Goal: Task Accomplishment & Management: Complete application form

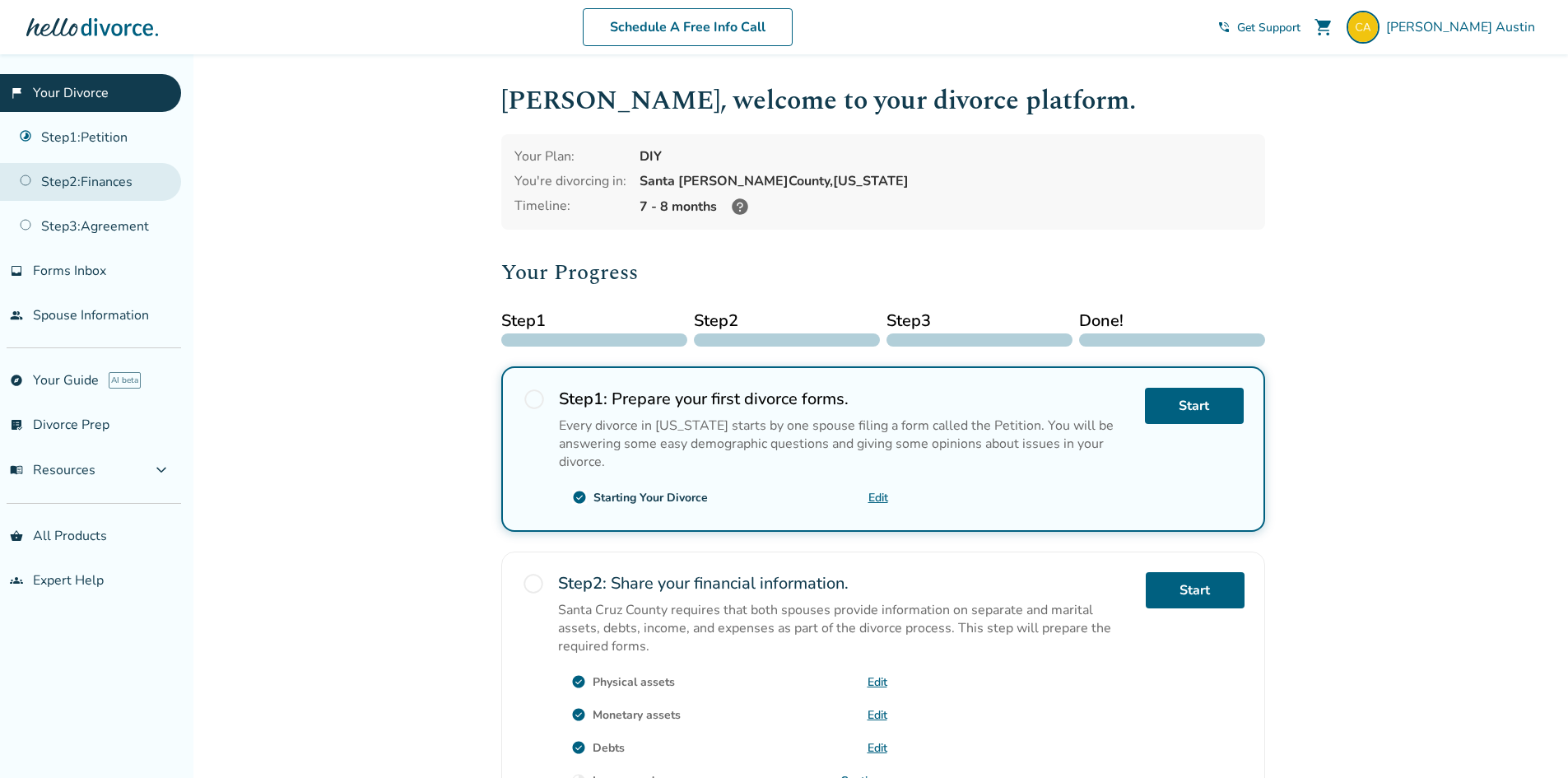
click at [95, 183] on link "Step 2 : Finances" at bounding box center [91, 181] width 181 height 38
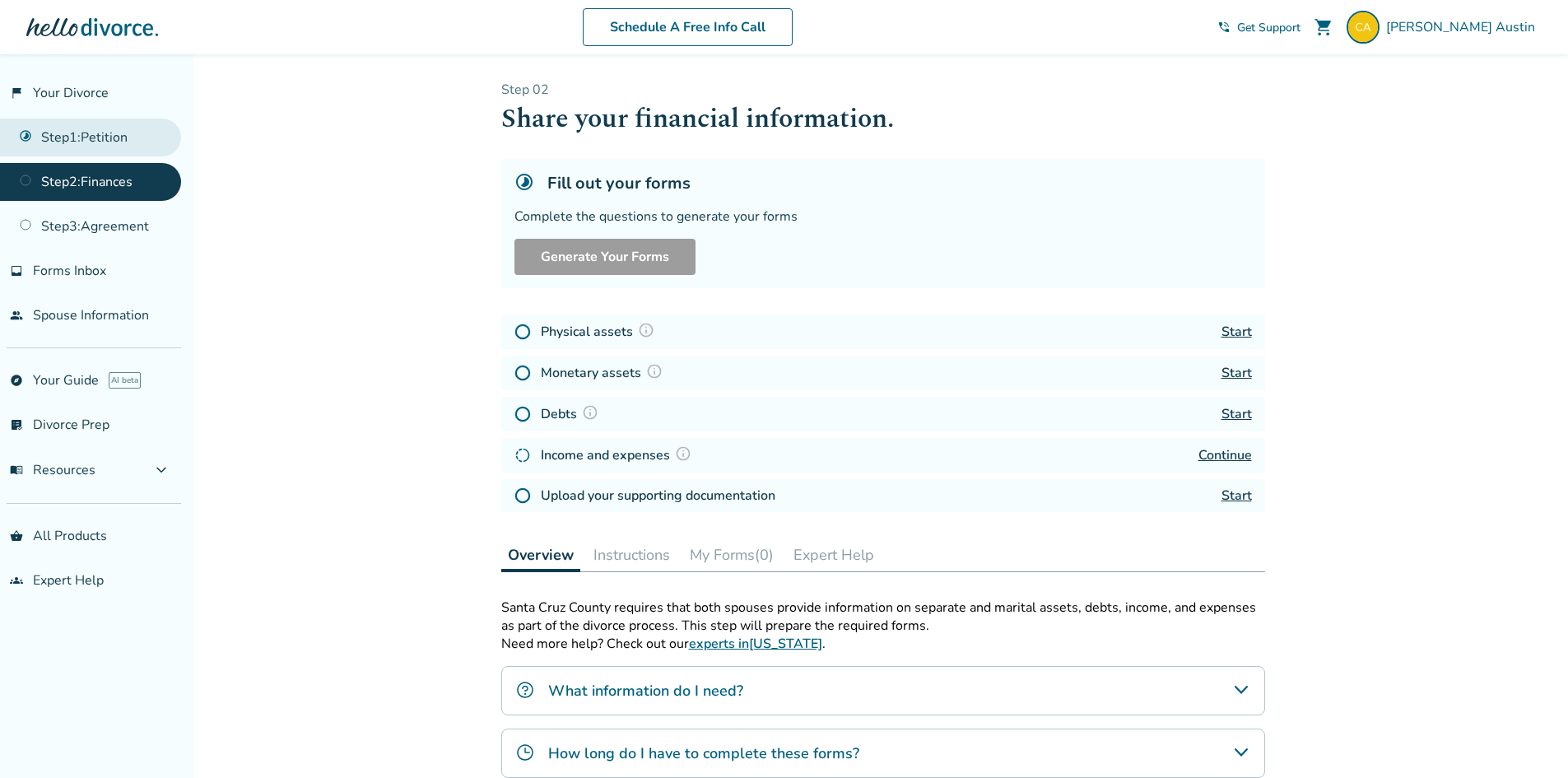
click at [94, 145] on link "Step 1 : Petition" at bounding box center [91, 137] width 181 height 38
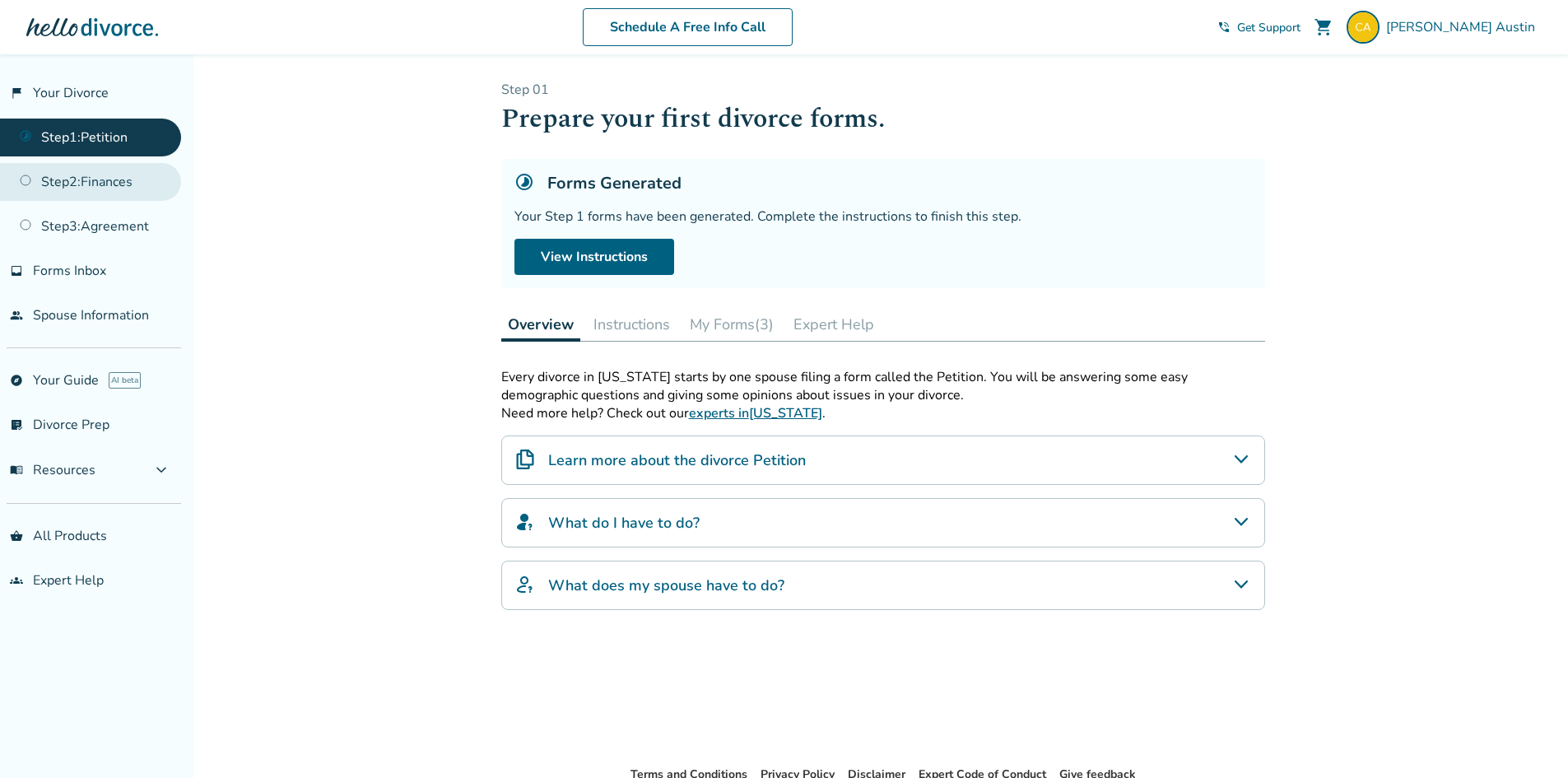
click at [102, 180] on link "Step 2 : Finances" at bounding box center [91, 181] width 181 height 38
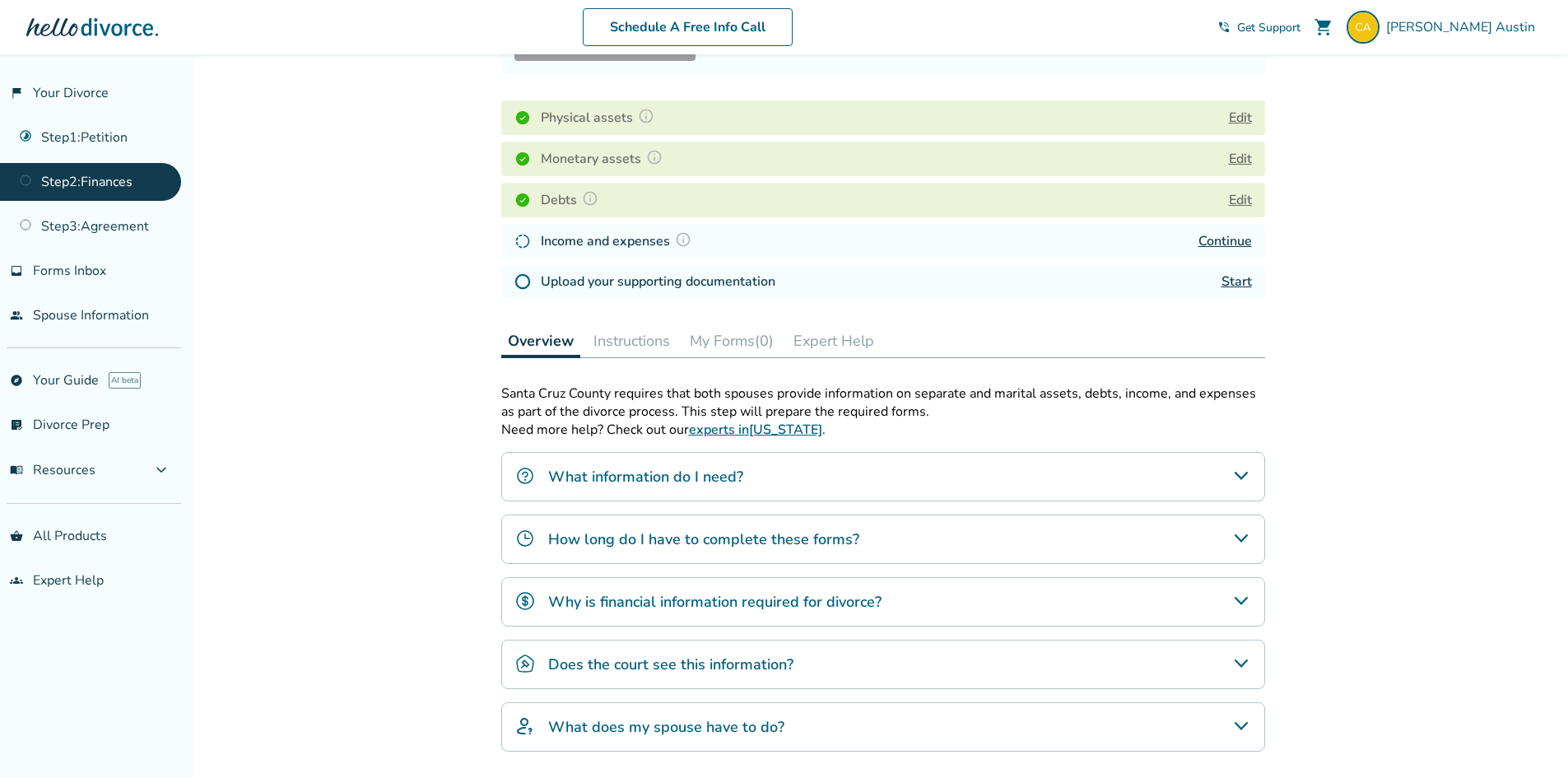
scroll to position [247, 0]
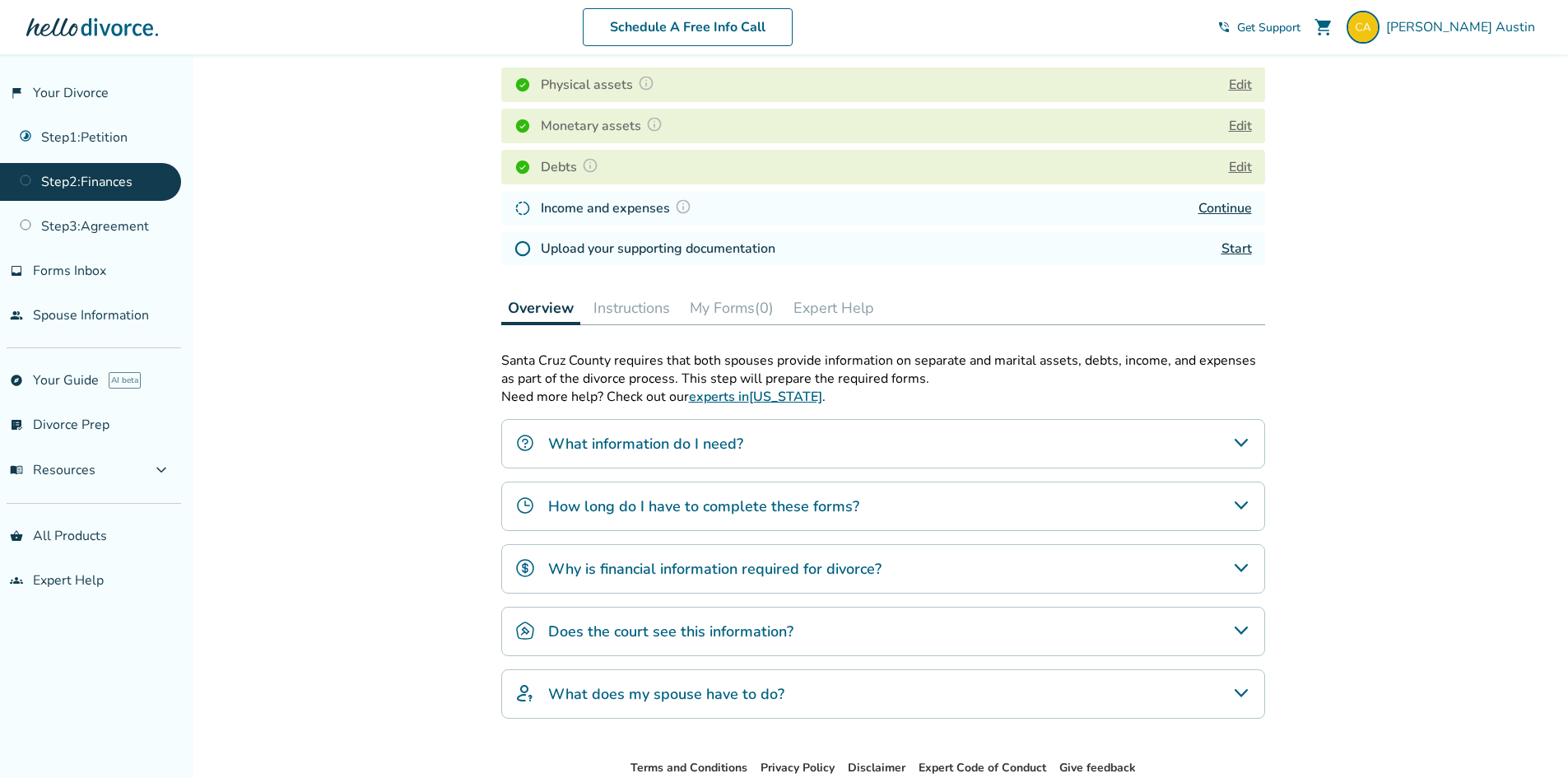
click at [1221, 210] on link "Continue" at bounding box center [1225, 208] width 54 height 19
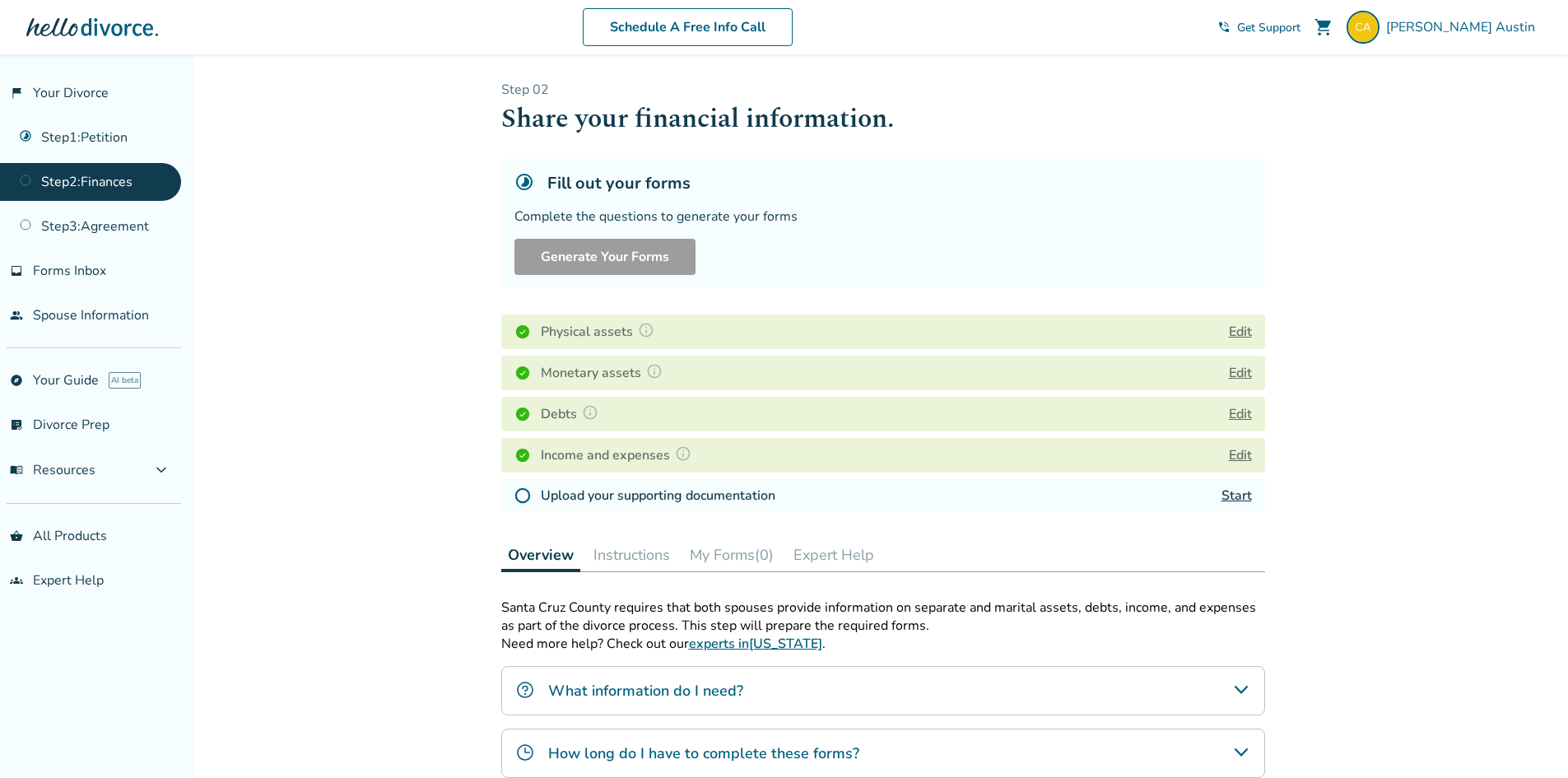
click at [1235, 496] on link "Start" at bounding box center [1237, 495] width 30 height 19
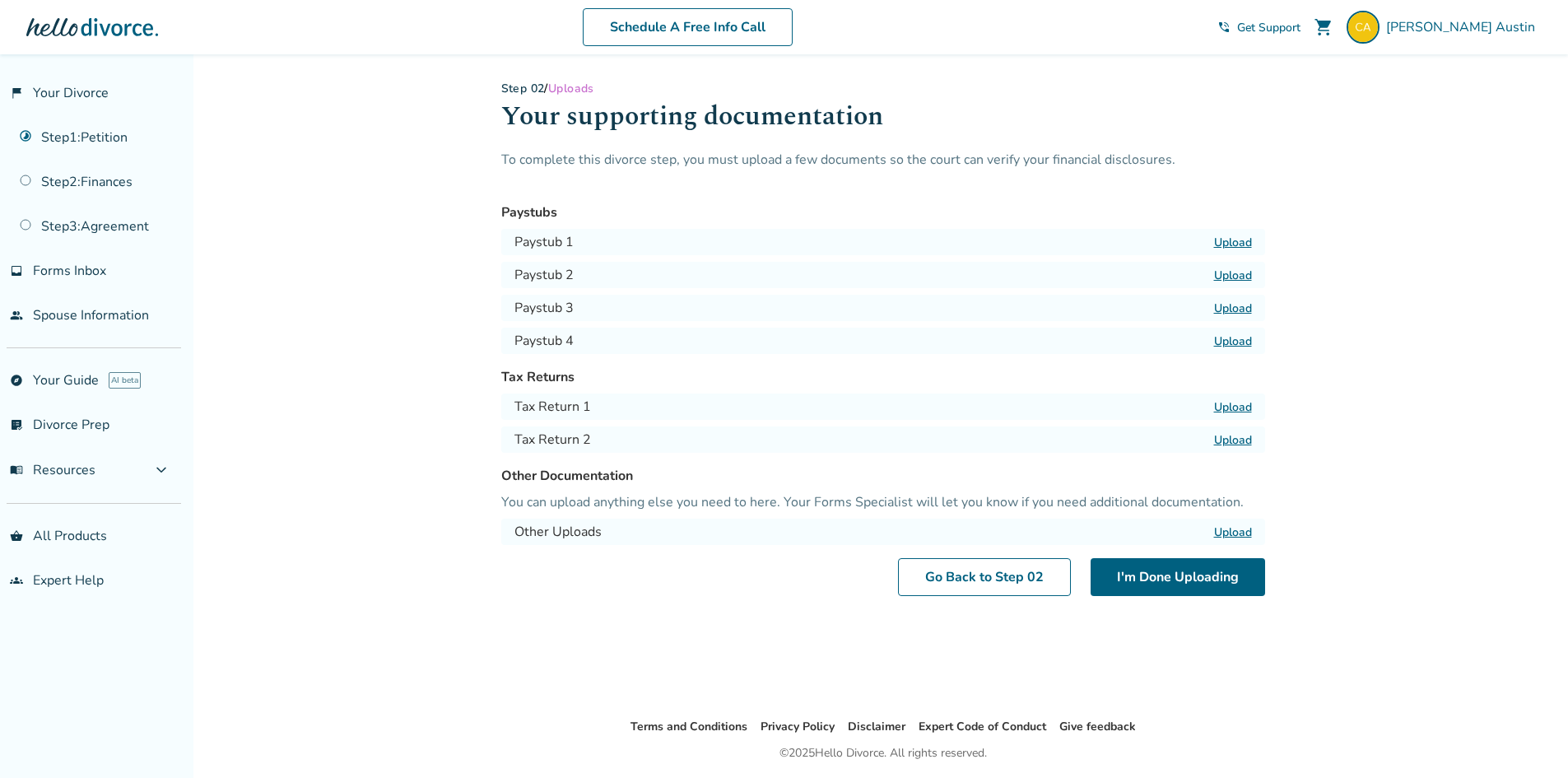
click at [1234, 243] on label "Upload" at bounding box center [1233, 243] width 38 height 16
click at [0, 0] on input "Upload" at bounding box center [0, 0] width 0 height 0
click at [1235, 285] on div "Paystub 2 Upload" at bounding box center [884, 275] width 764 height 26
click at [1239, 268] on label "Upload" at bounding box center [1233, 276] width 38 height 16
click at [0, 0] on input "Upload" at bounding box center [0, 0] width 0 height 0
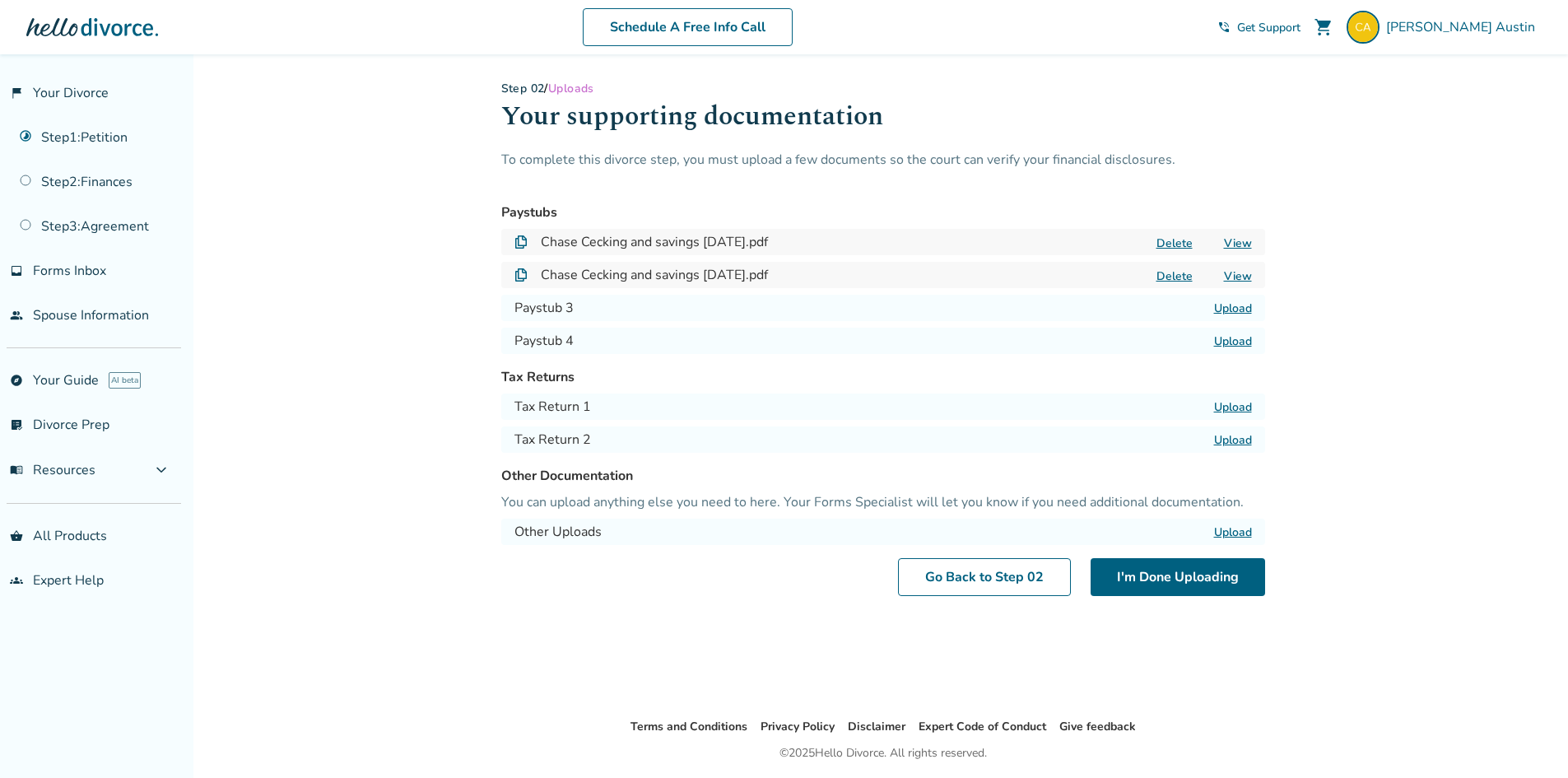
click at [1227, 409] on label "Upload" at bounding box center [1233, 408] width 38 height 16
click at [0, 0] on input "Upload" at bounding box center [0, 0] width 0 height 0
click at [1225, 447] on label "Upload" at bounding box center [1233, 441] width 38 height 16
click at [0, 0] on input "Upload" at bounding box center [0, 0] width 0 height 0
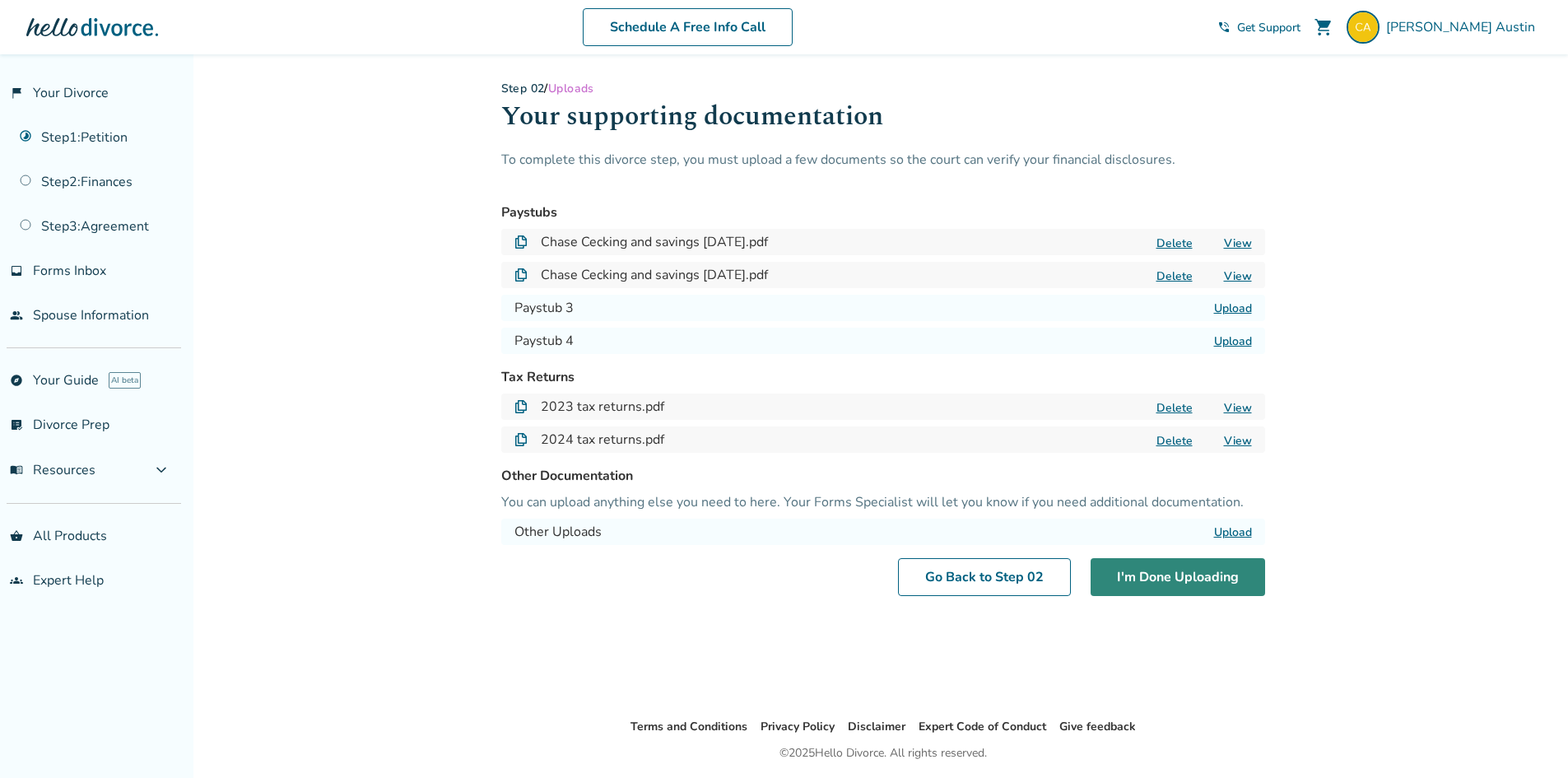
click at [1181, 576] on button "I'm Done Uploading" at bounding box center [1177, 577] width 174 height 38
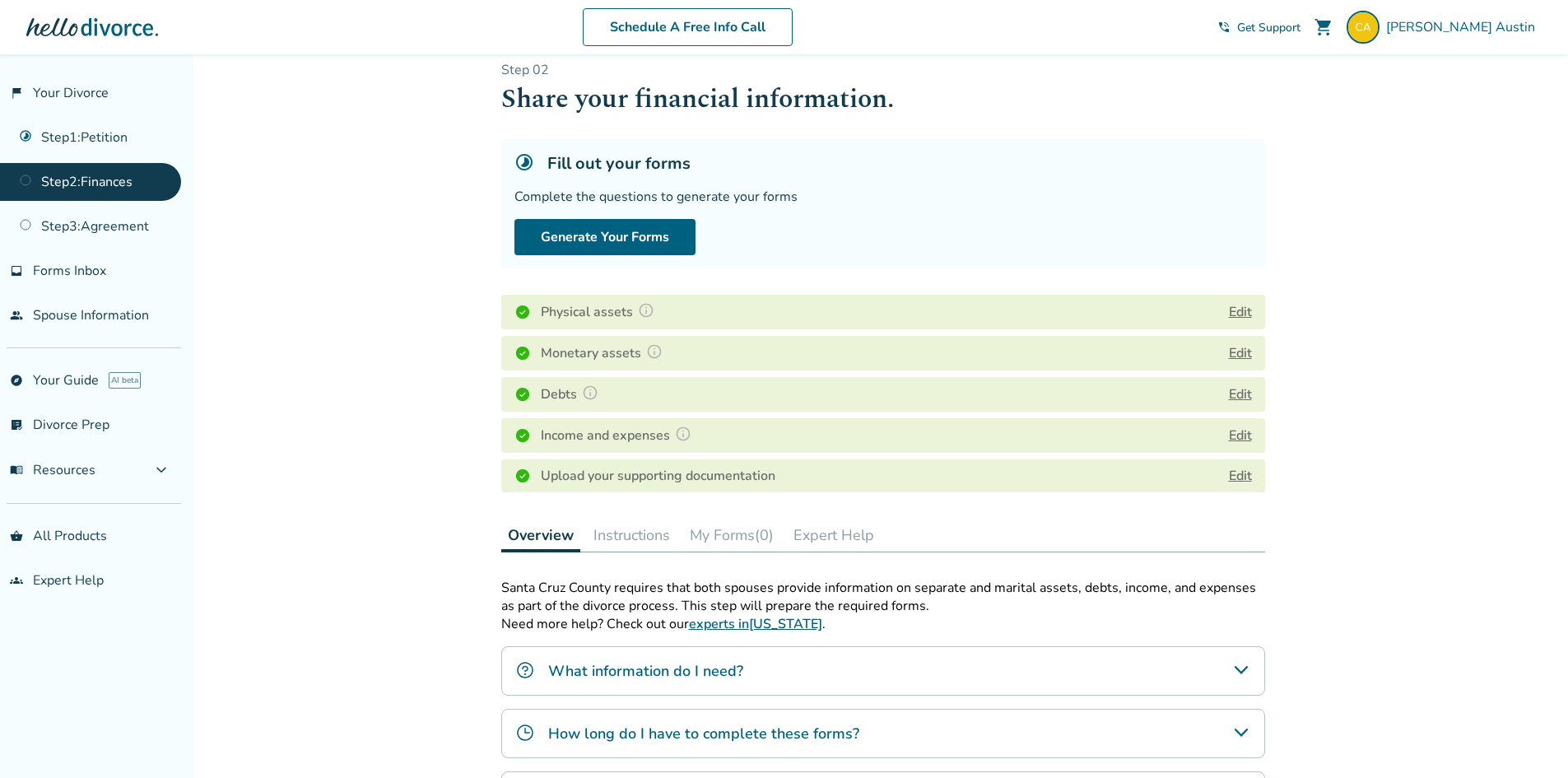
scroll to position [14, 0]
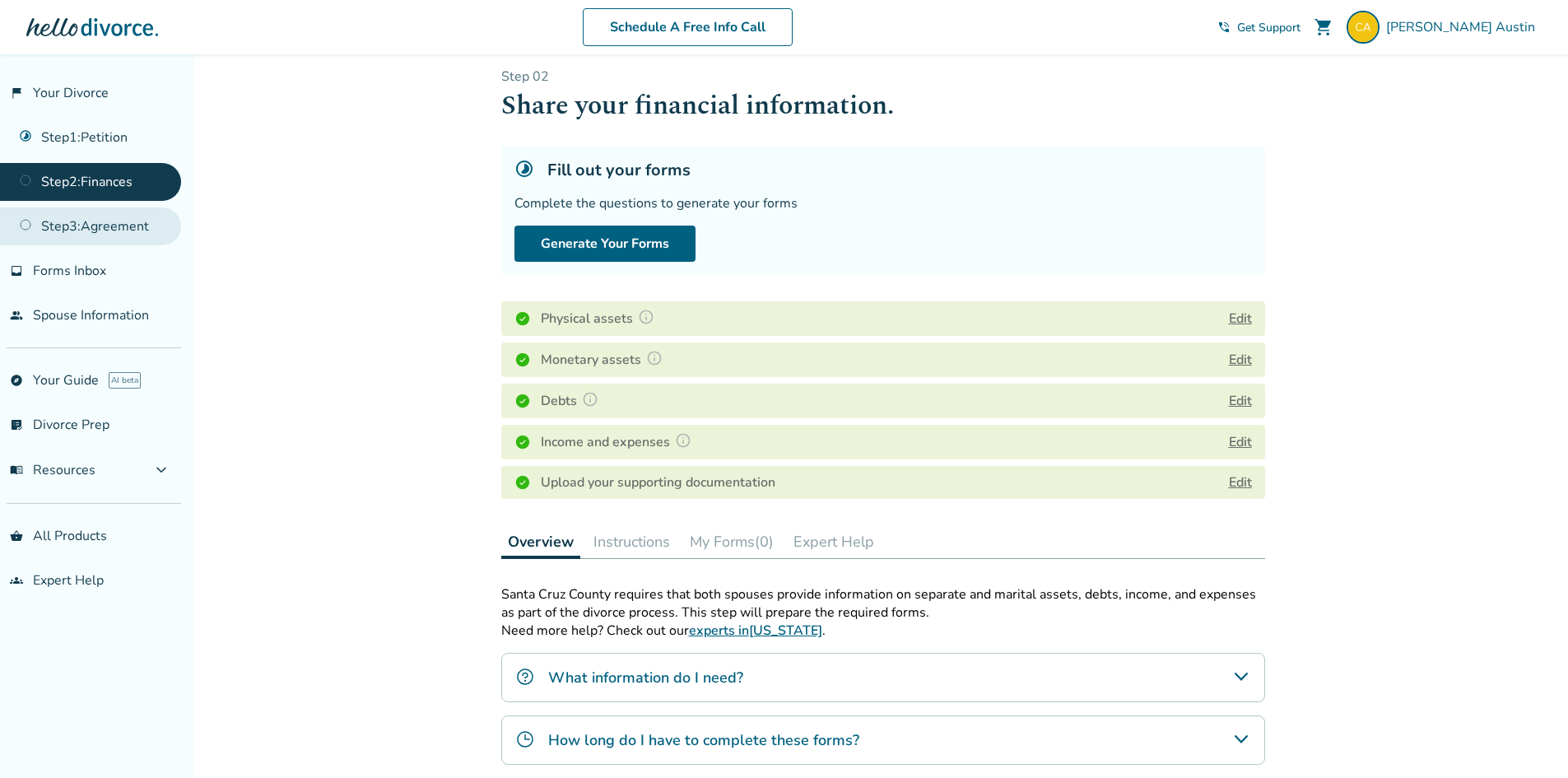
click at [130, 235] on link "Step 3 : Agreement" at bounding box center [91, 226] width 181 height 38
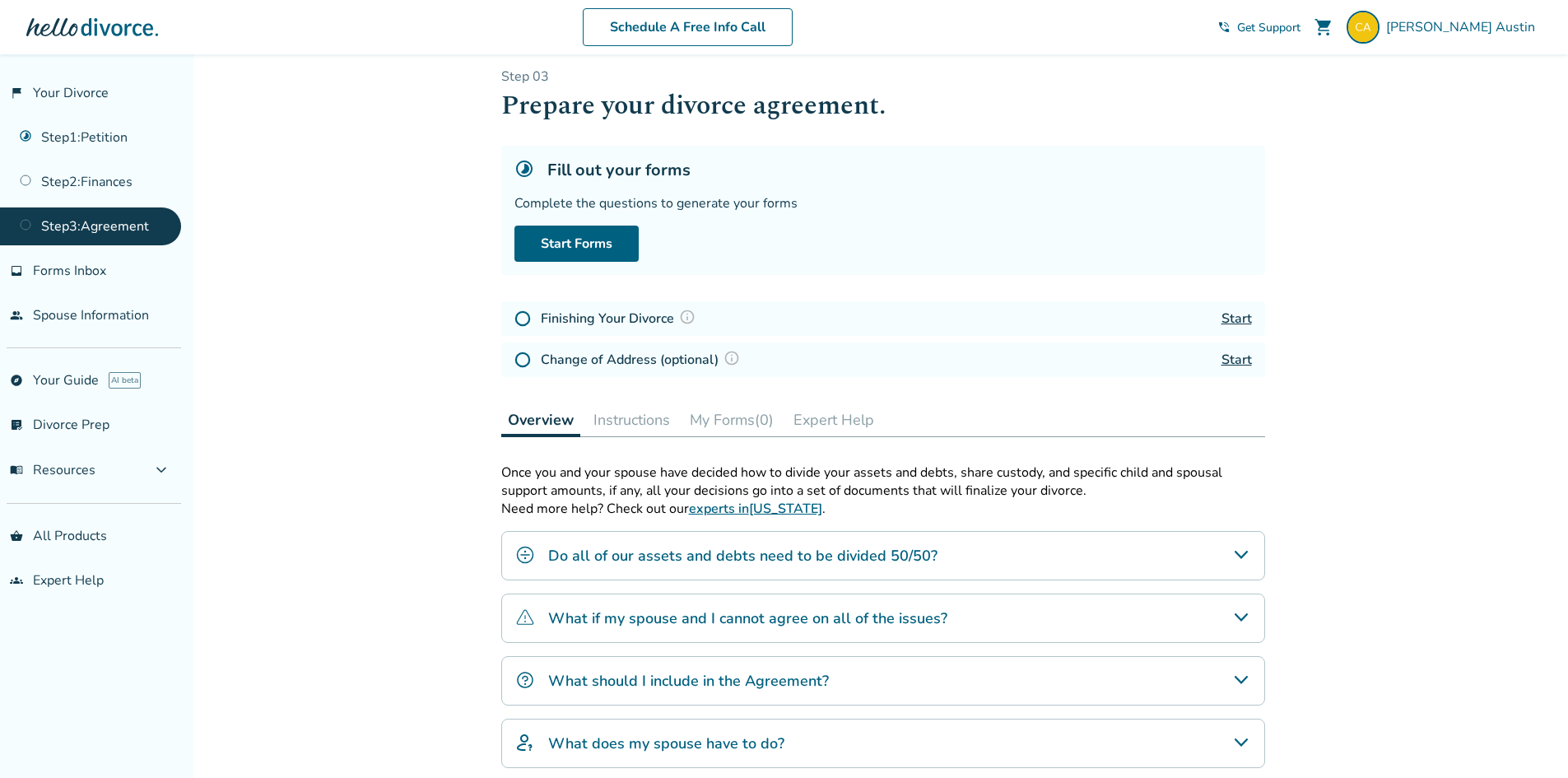
click at [815, 563] on h4 "Do all of our assets and debts need to be divided 50/50?" at bounding box center [744, 556] width 390 height 21
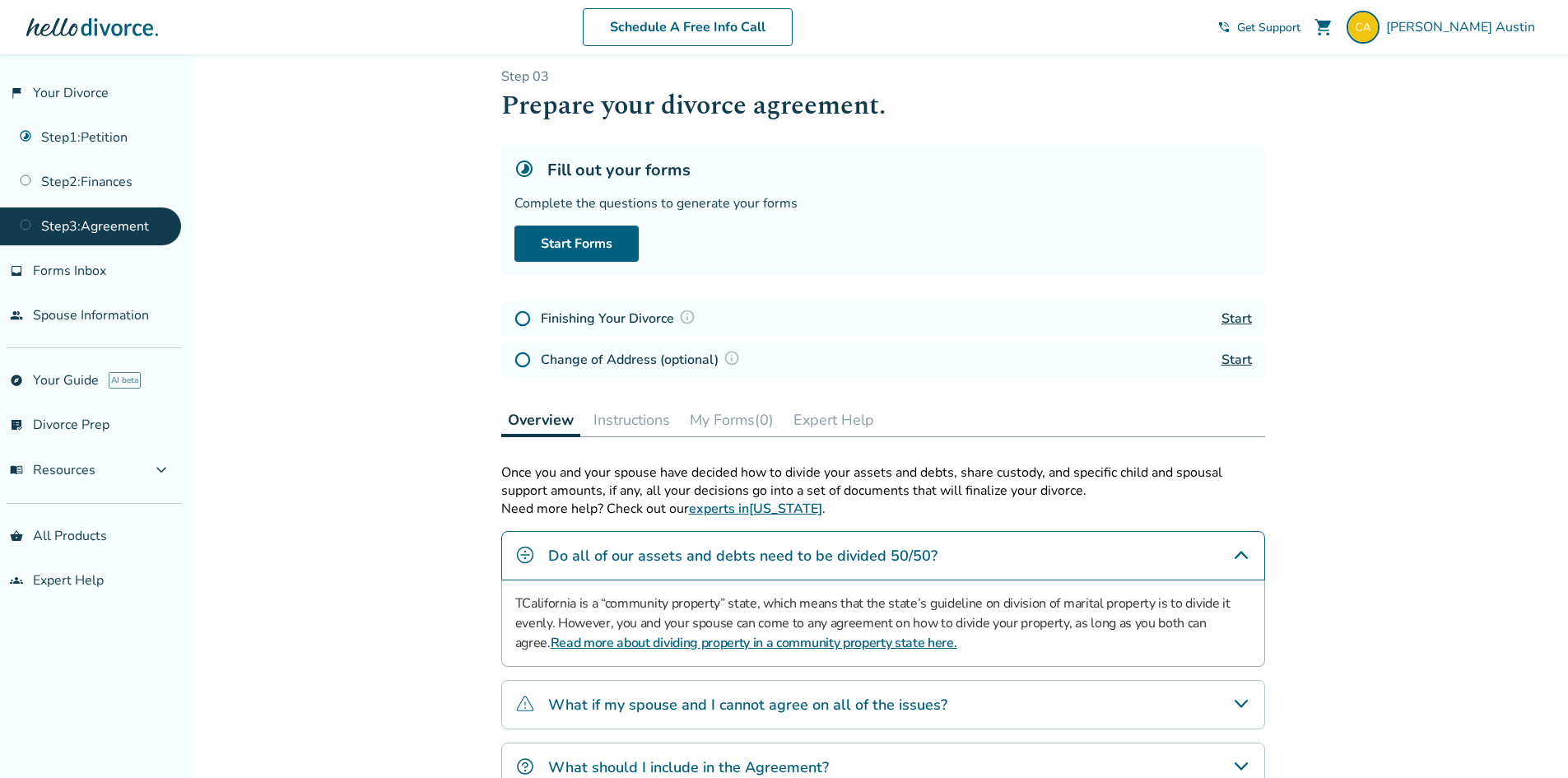
click at [815, 563] on h4 "Do all of our assets and debts need to be divided 50/50?" at bounding box center [744, 556] width 390 height 21
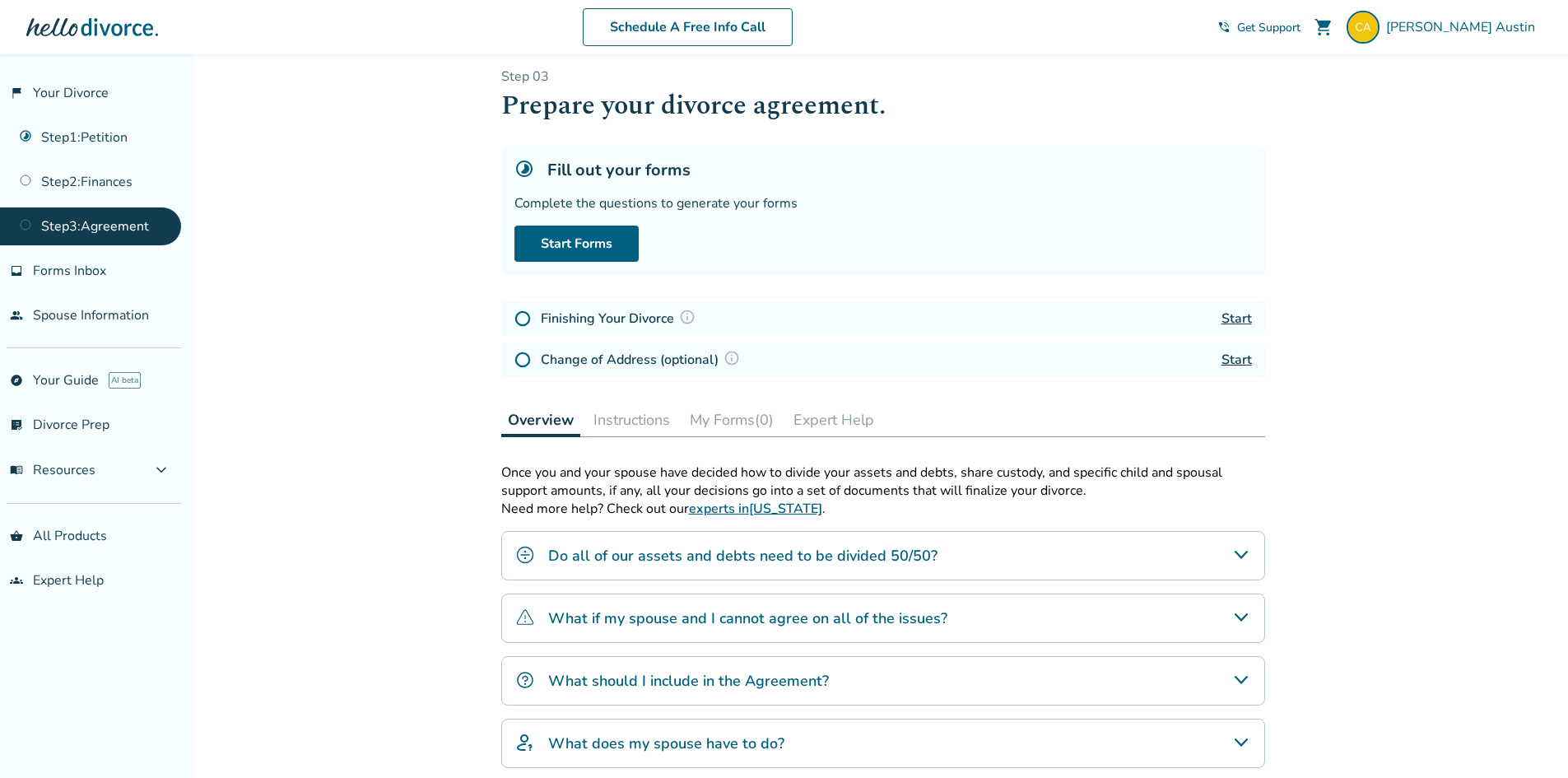
click at [813, 626] on h4 "What if my spouse and I cannot agree on all of the issues?" at bounding box center [748, 619] width 400 height 21
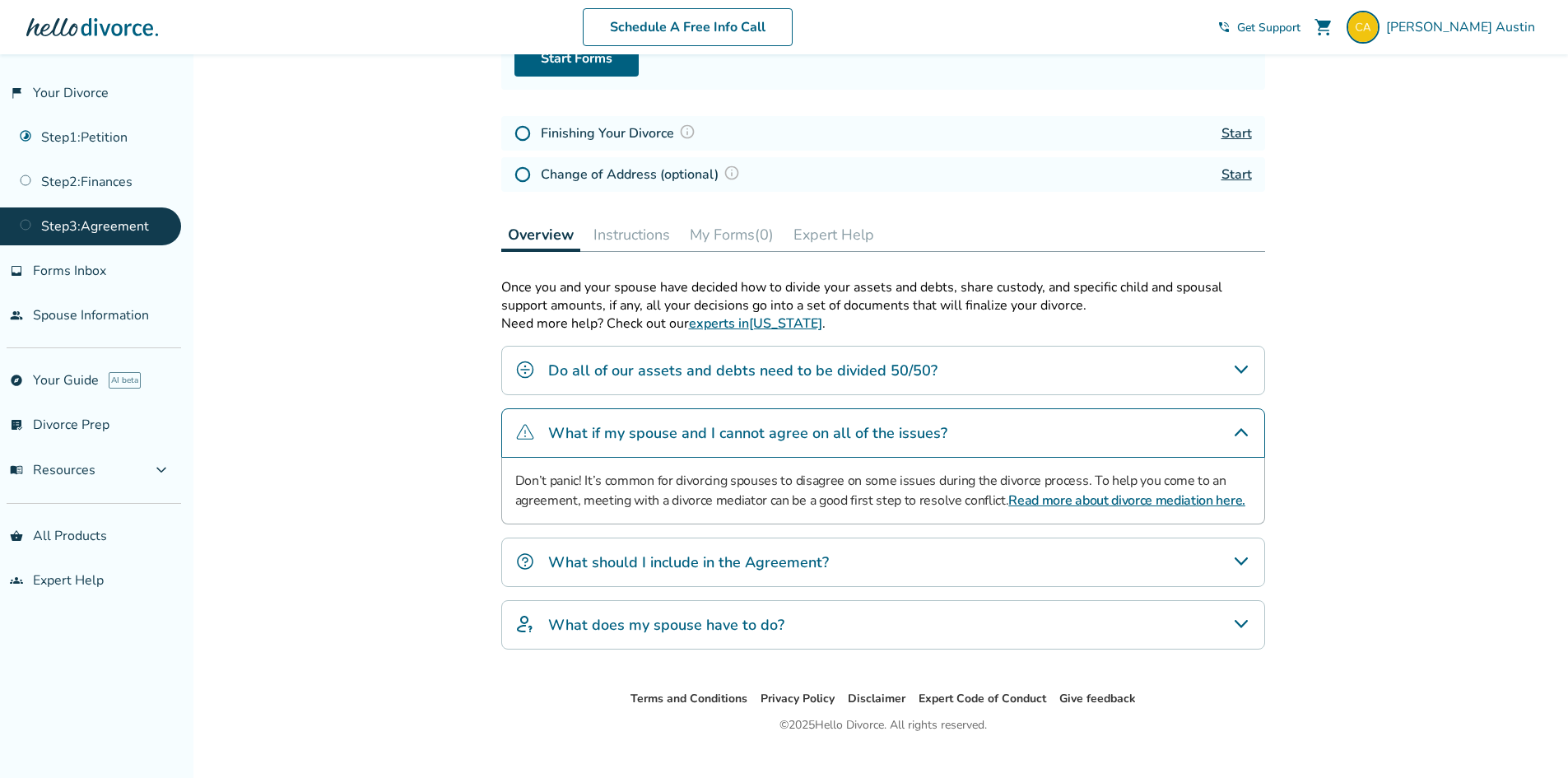
scroll to position [225, 0]
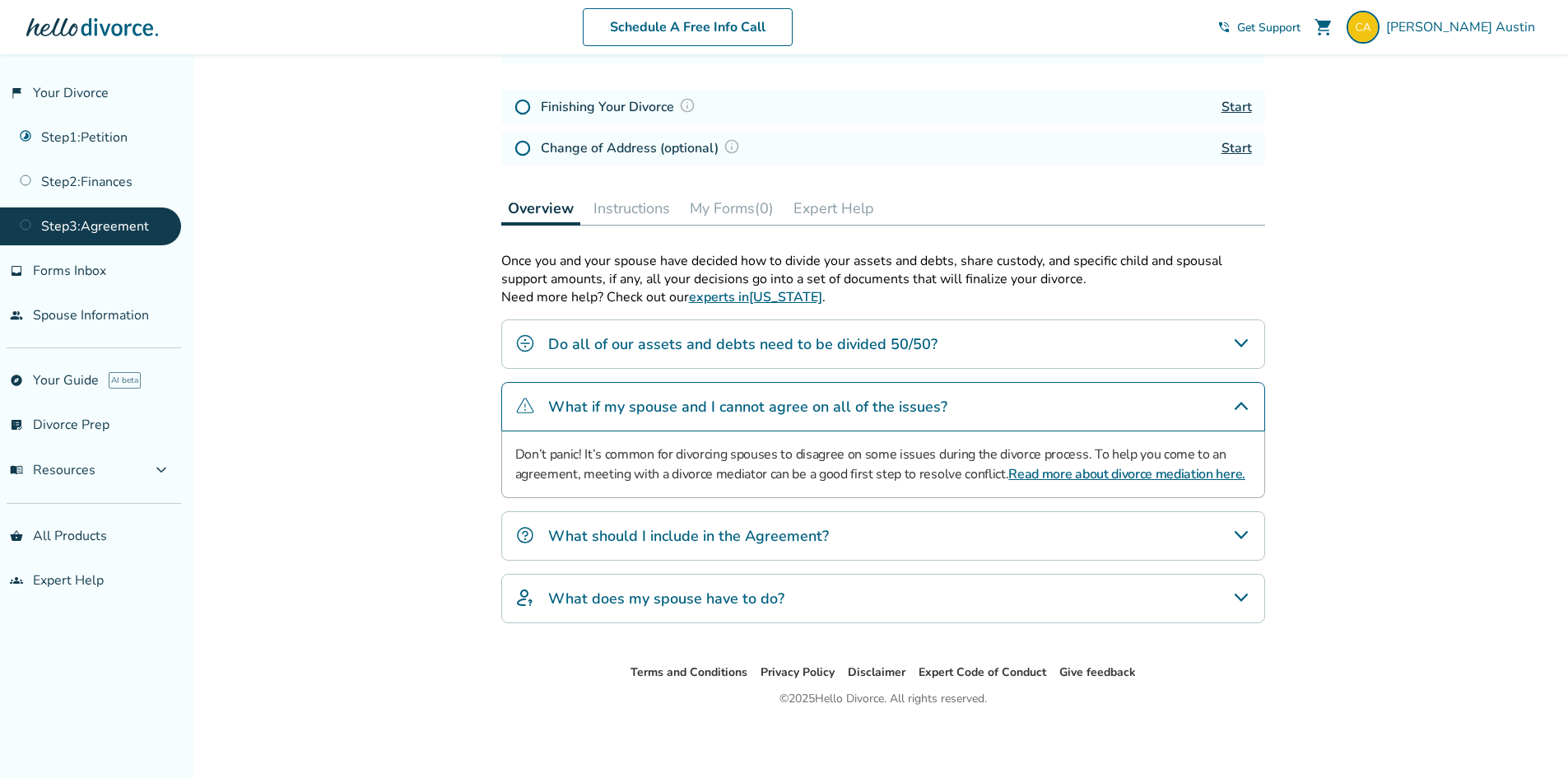
click at [776, 540] on h4 "What should I include in the Agreement?" at bounding box center [689, 536] width 281 height 21
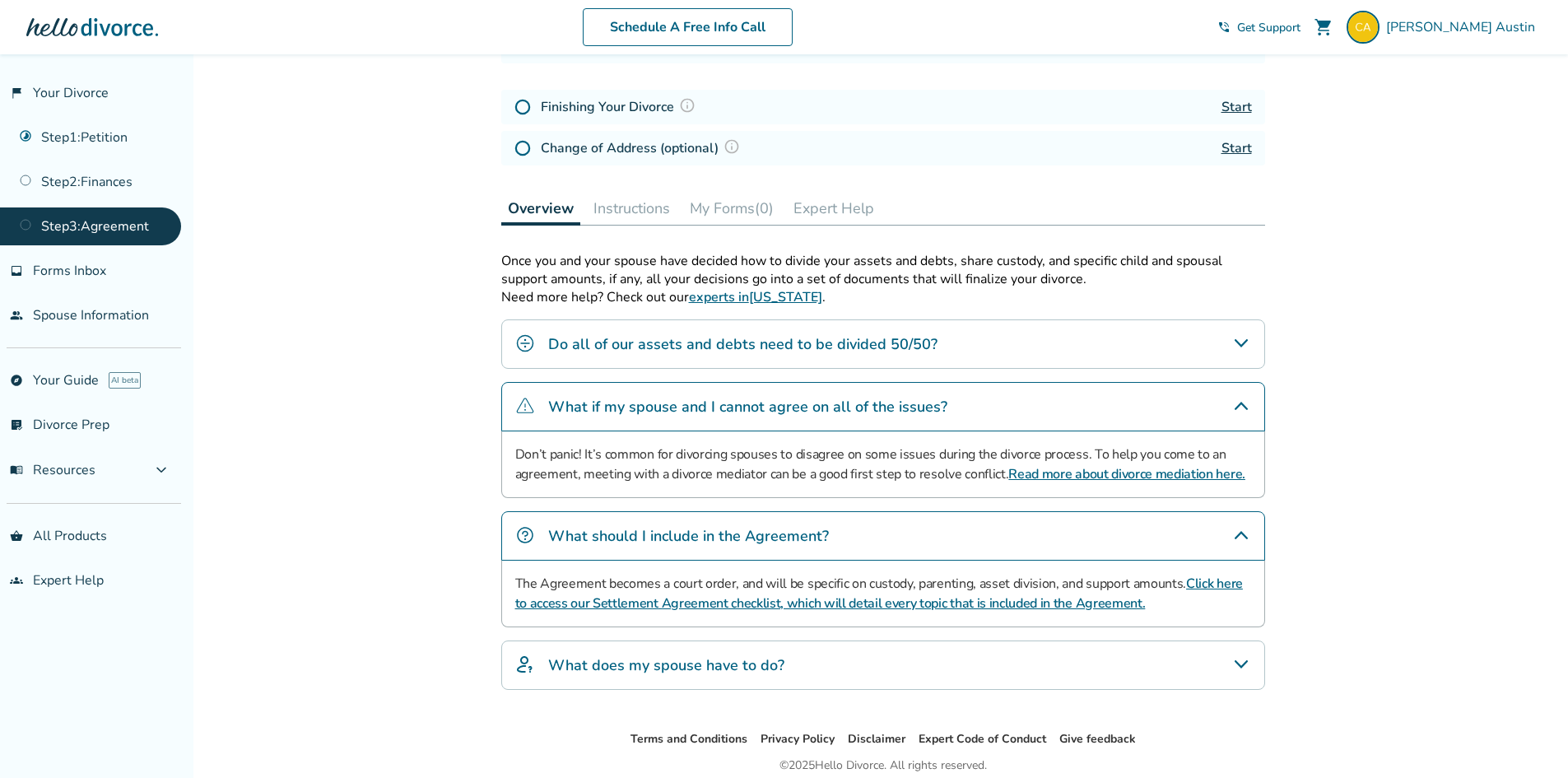
click at [745, 677] on div "What does my spouse have to do?" at bounding box center [884, 665] width 764 height 50
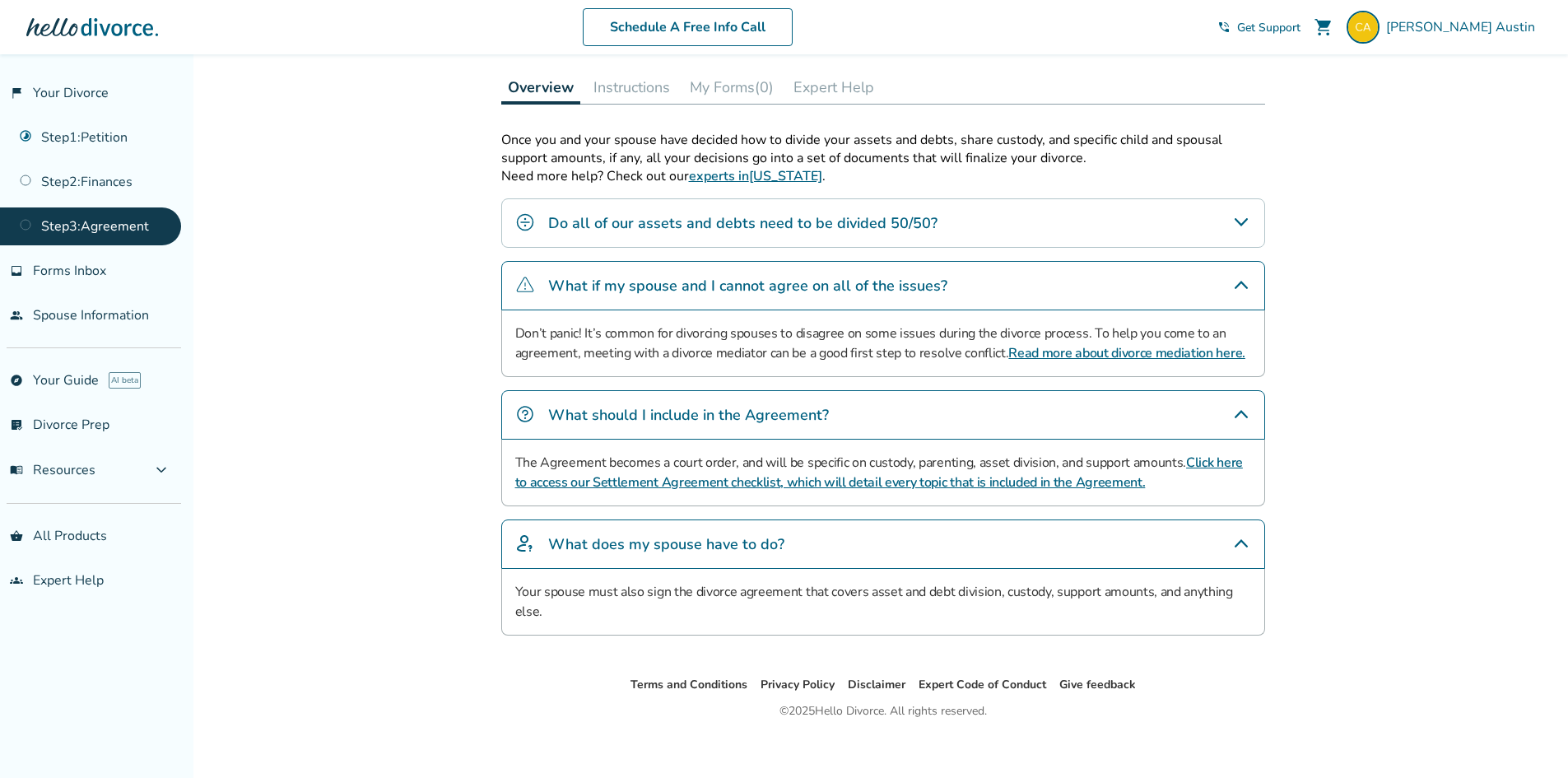
scroll to position [359, 0]
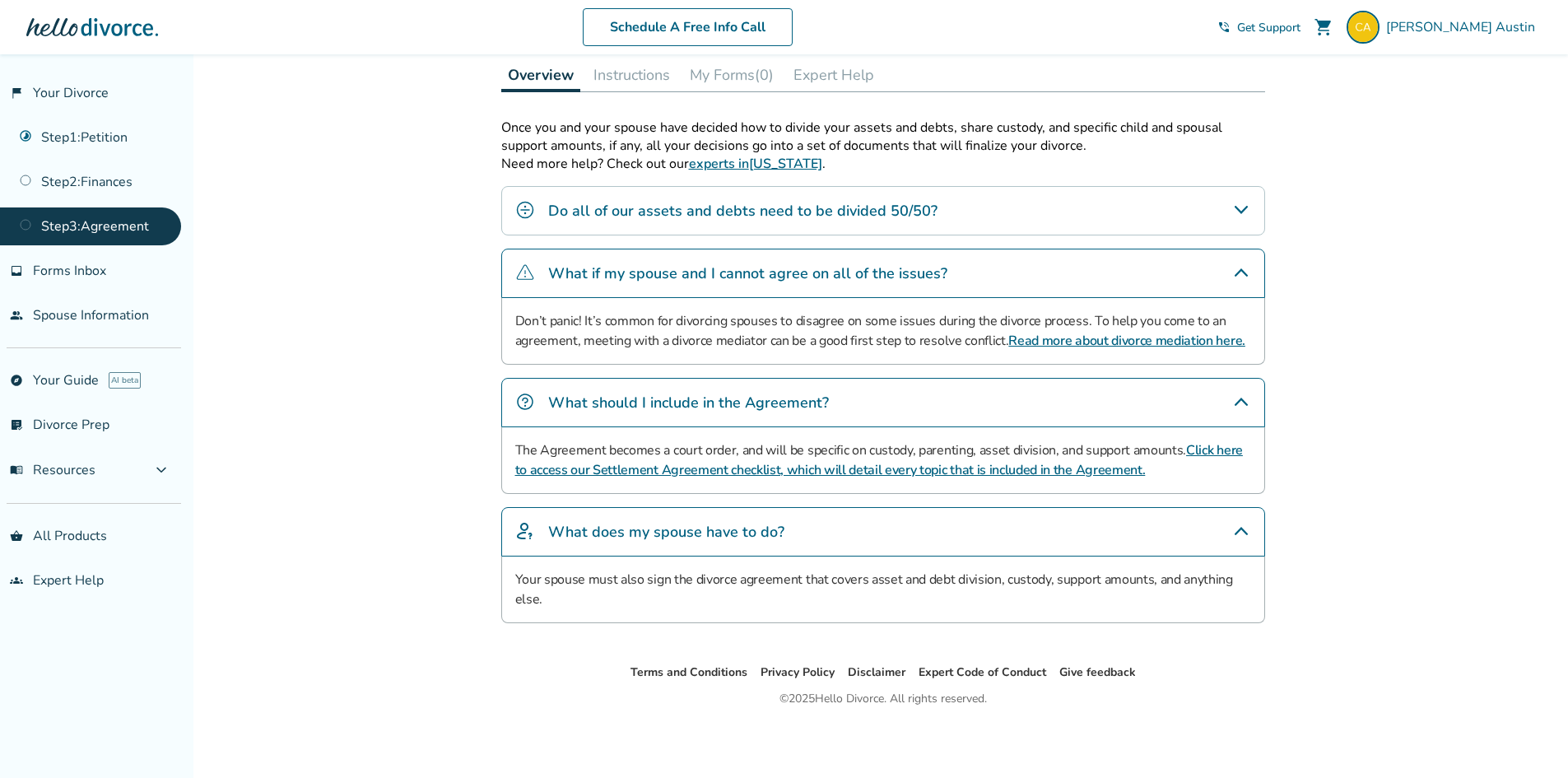
click at [329, 442] on div "Added to cart Step 0 3 Prepare your divorce agreement. Fill out your forms Comp…" at bounding box center [784, 237] width 1568 height 1082
click at [66, 276] on span "Forms Inbox" at bounding box center [69, 271] width 73 height 19
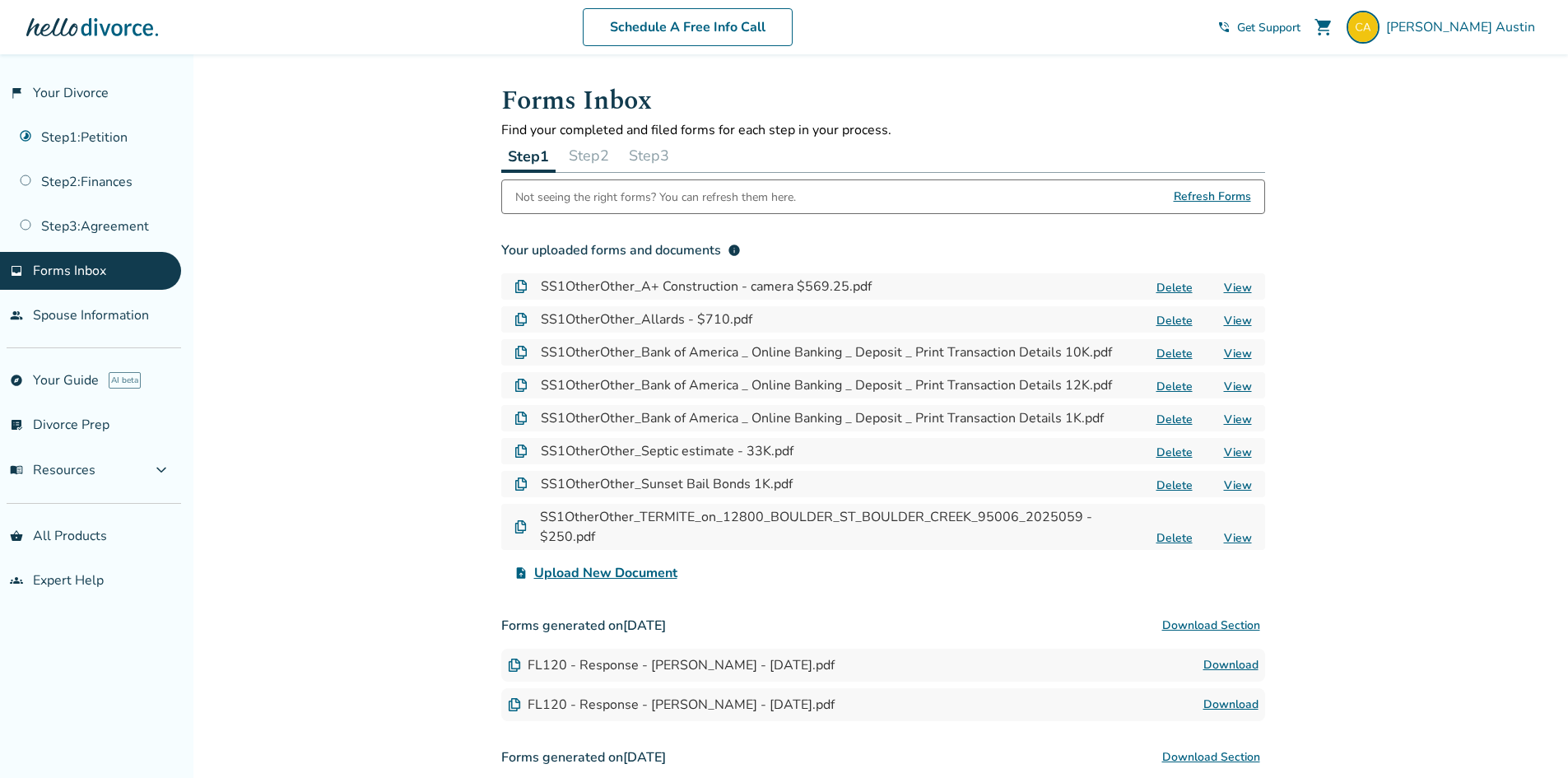
click at [1205, 199] on span "Refresh Forms" at bounding box center [1212, 197] width 77 height 33
click at [96, 322] on link "people Spouse Information" at bounding box center [91, 315] width 181 height 38
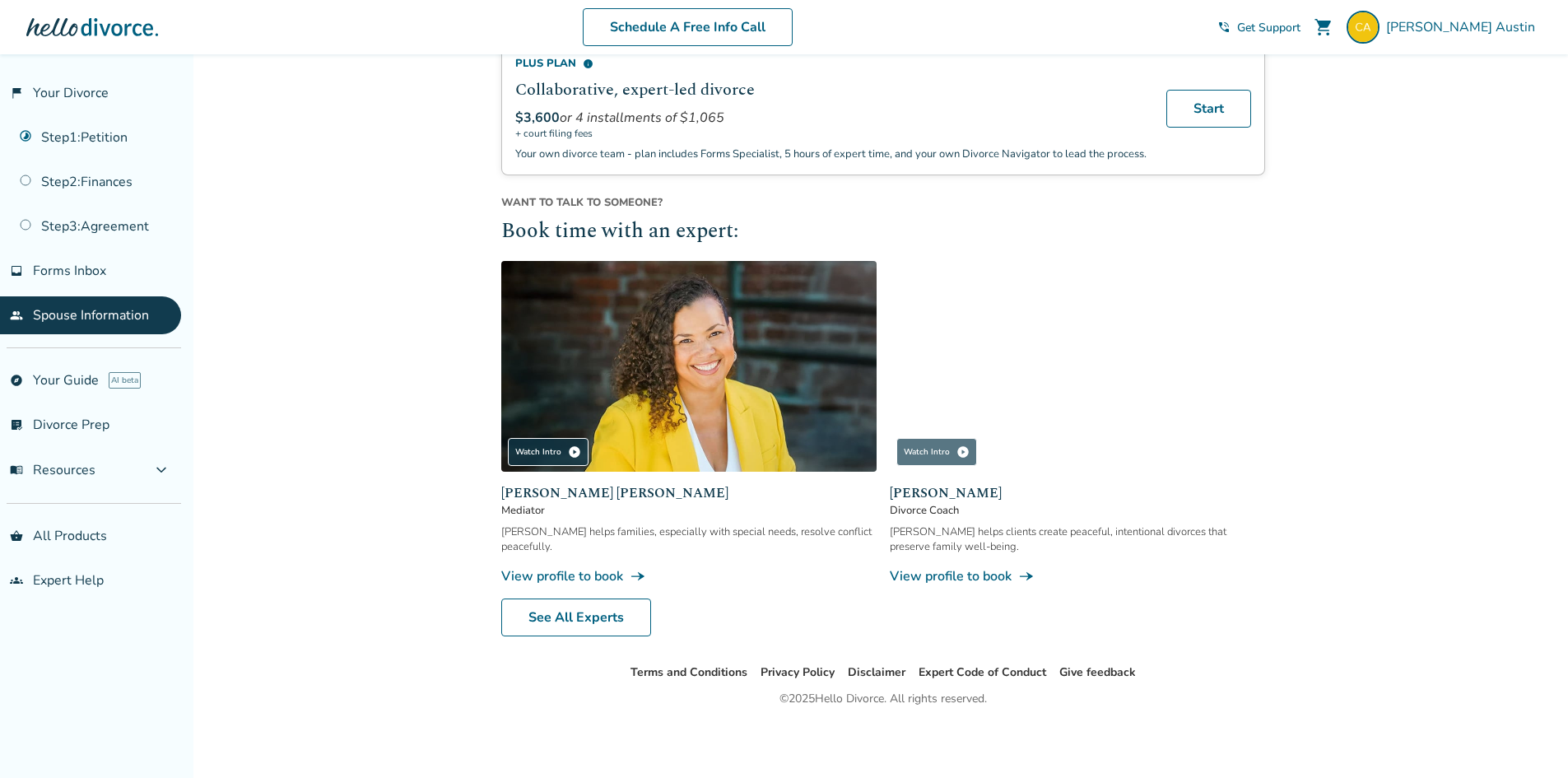
scroll to position [491, 0]
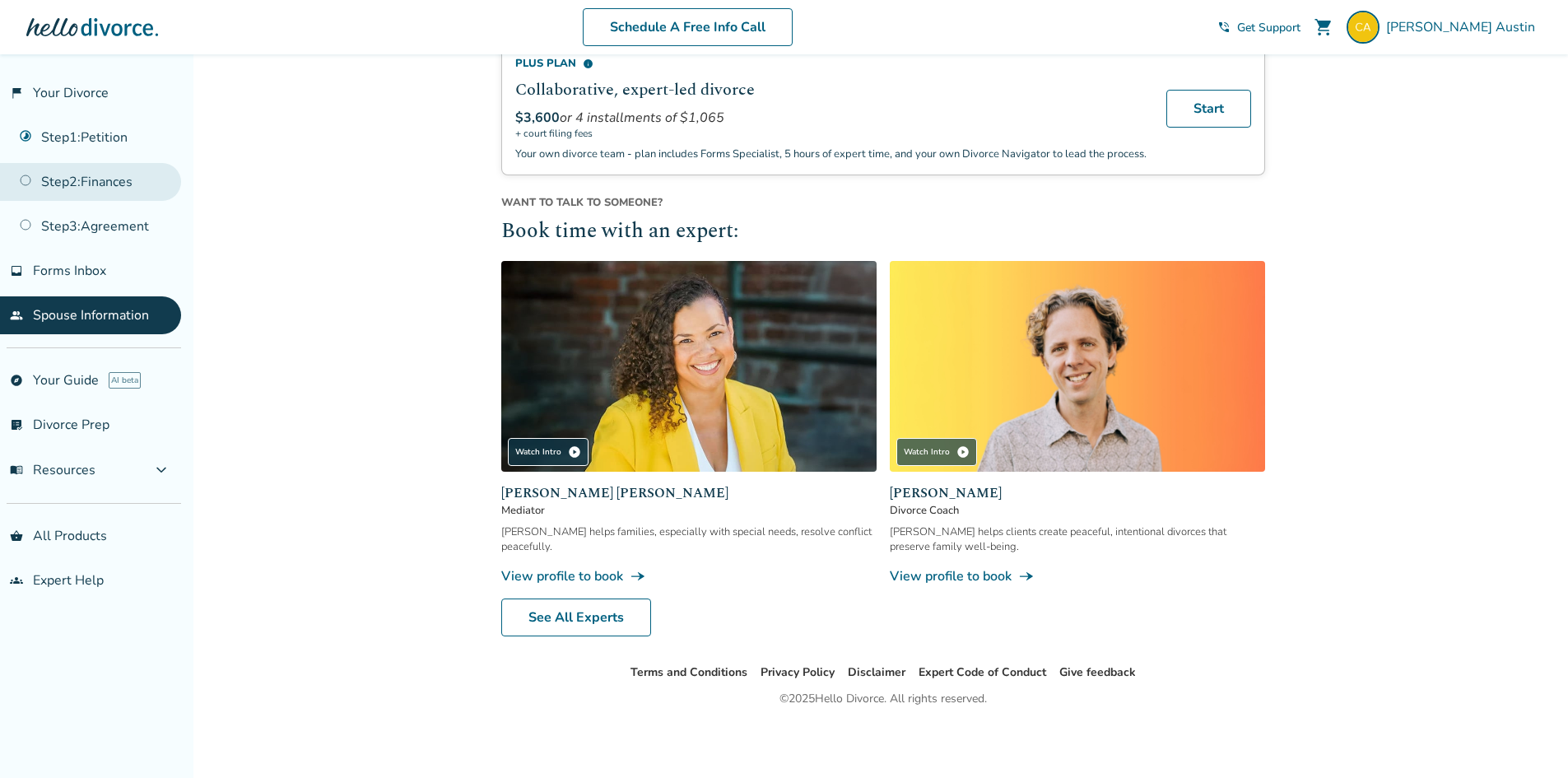
click at [88, 184] on link "Step 2 : Finances" at bounding box center [91, 181] width 181 height 38
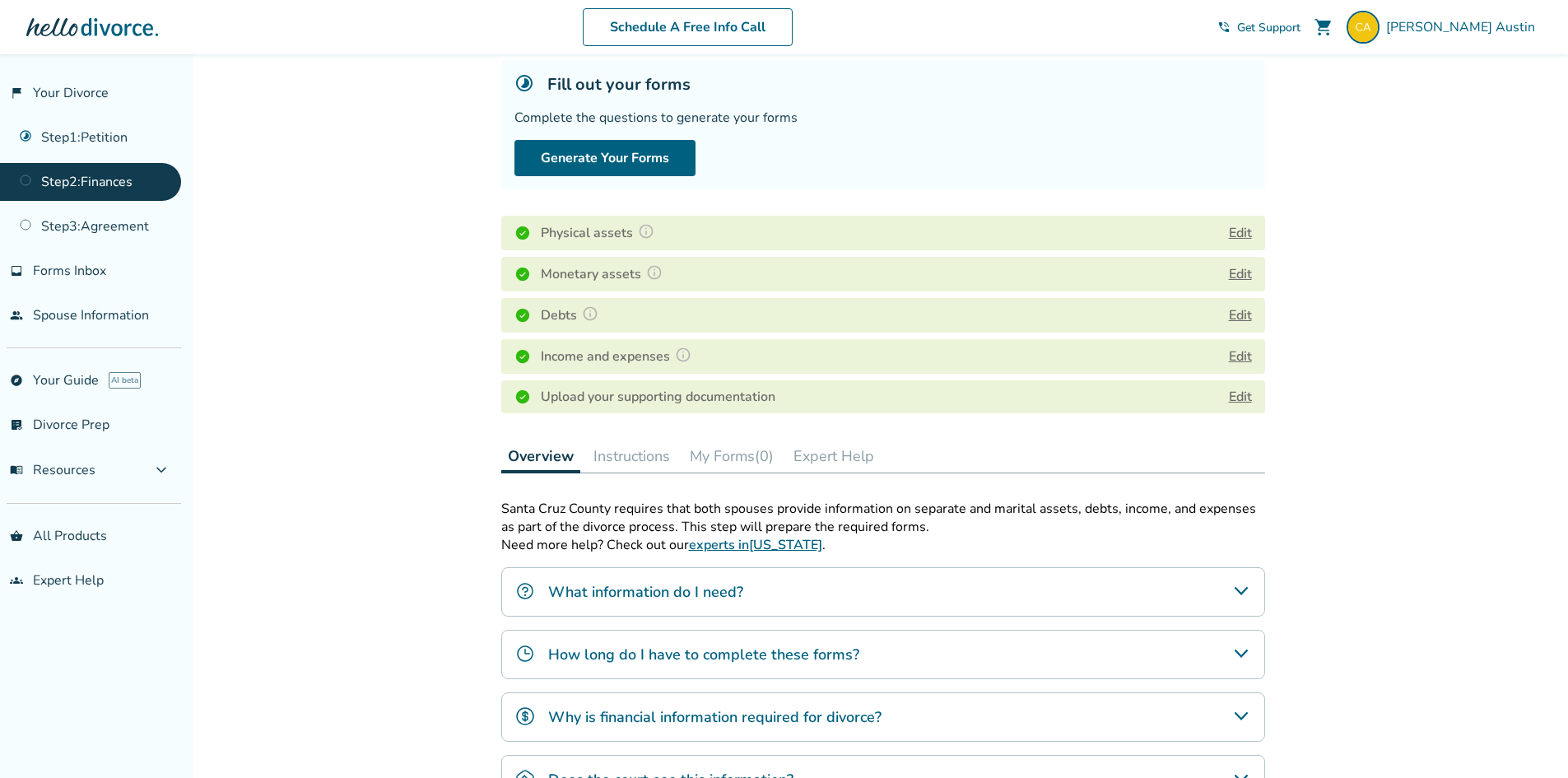
scroll to position [96, 0]
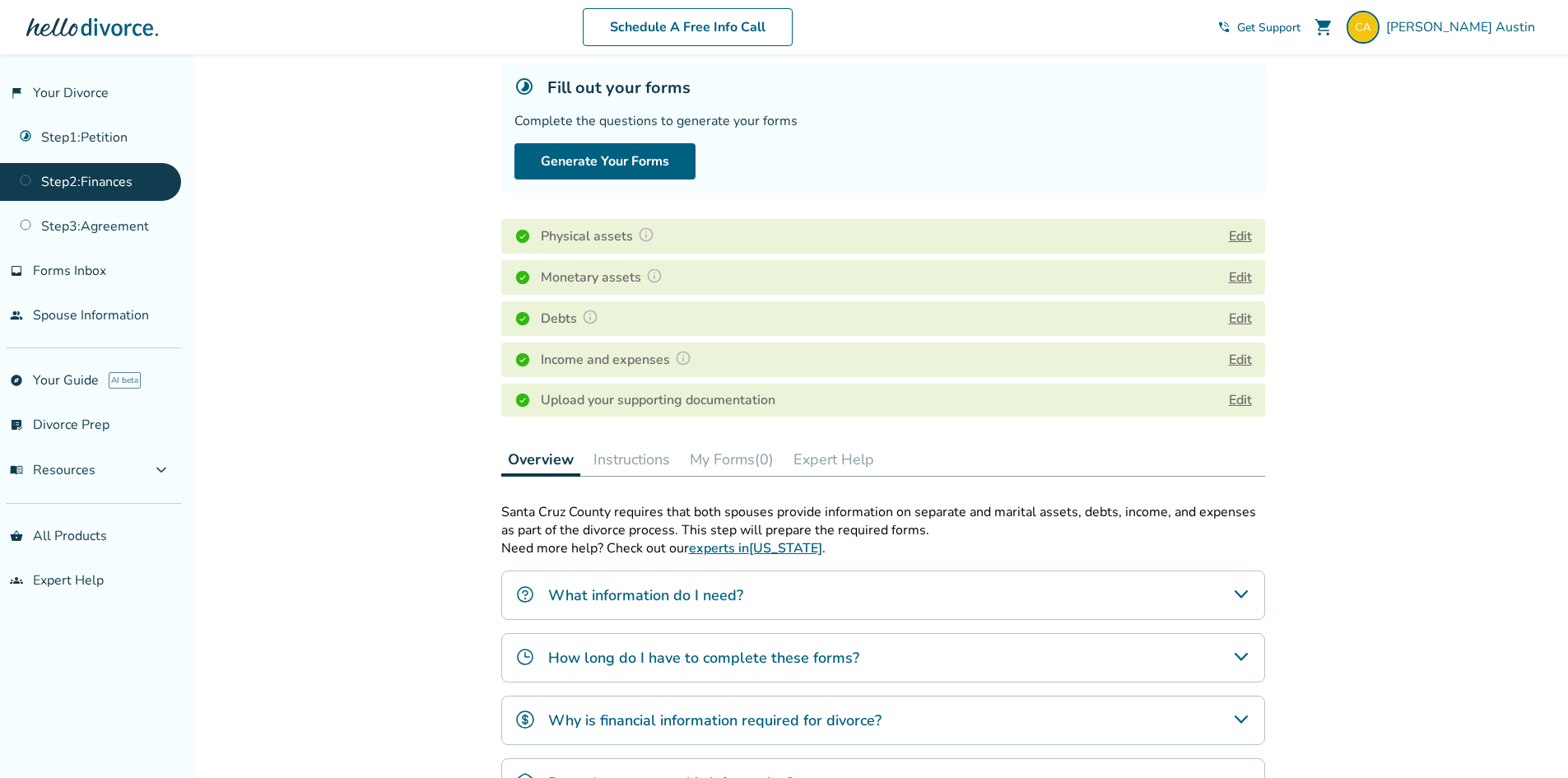
click at [624, 454] on button "Instructions" at bounding box center [631, 460] width 90 height 33
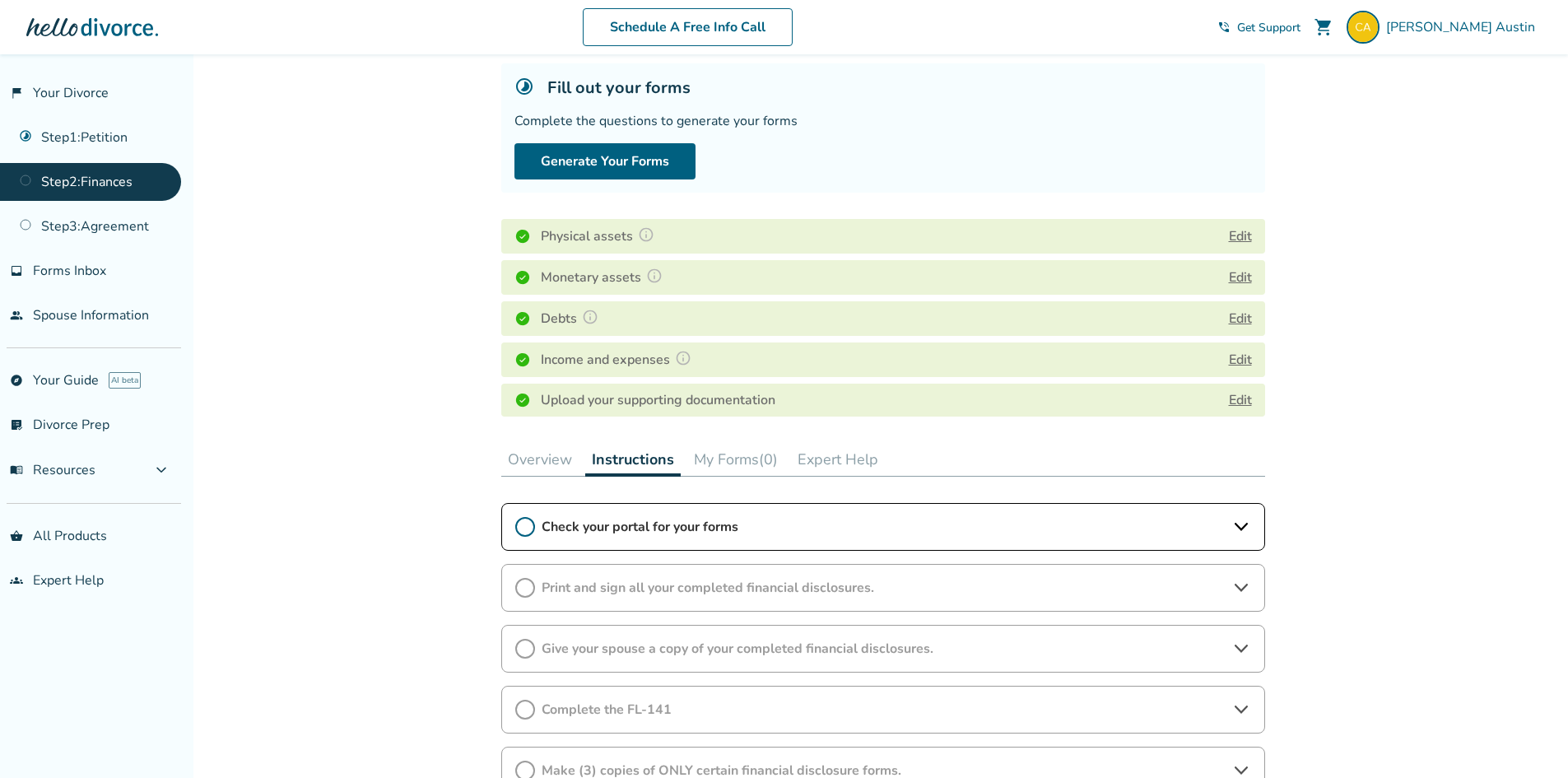
click at [734, 455] on button "My Forms (0)" at bounding box center [736, 460] width 97 height 33
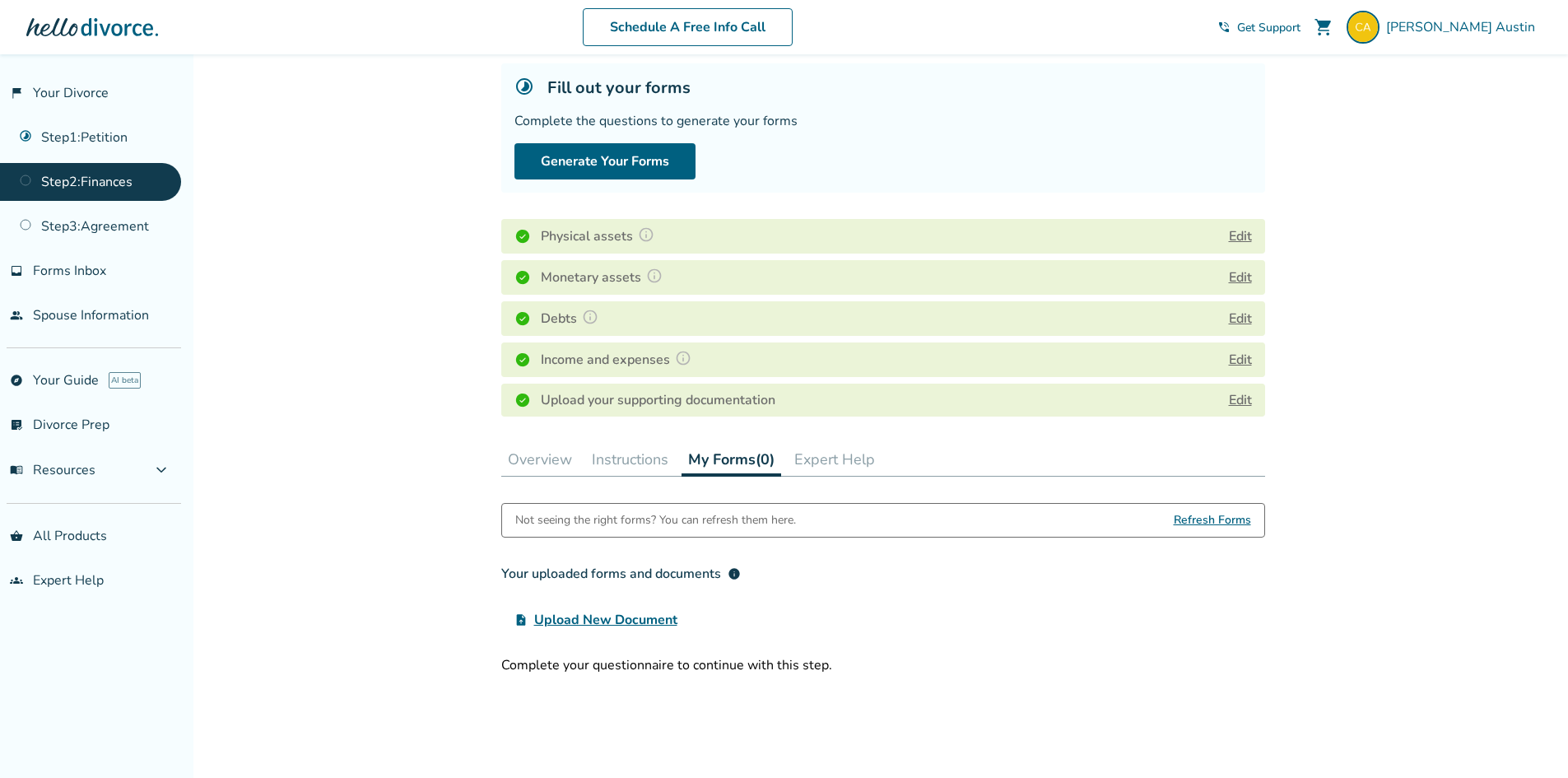
click at [643, 465] on button "Instructions" at bounding box center [631, 460] width 90 height 33
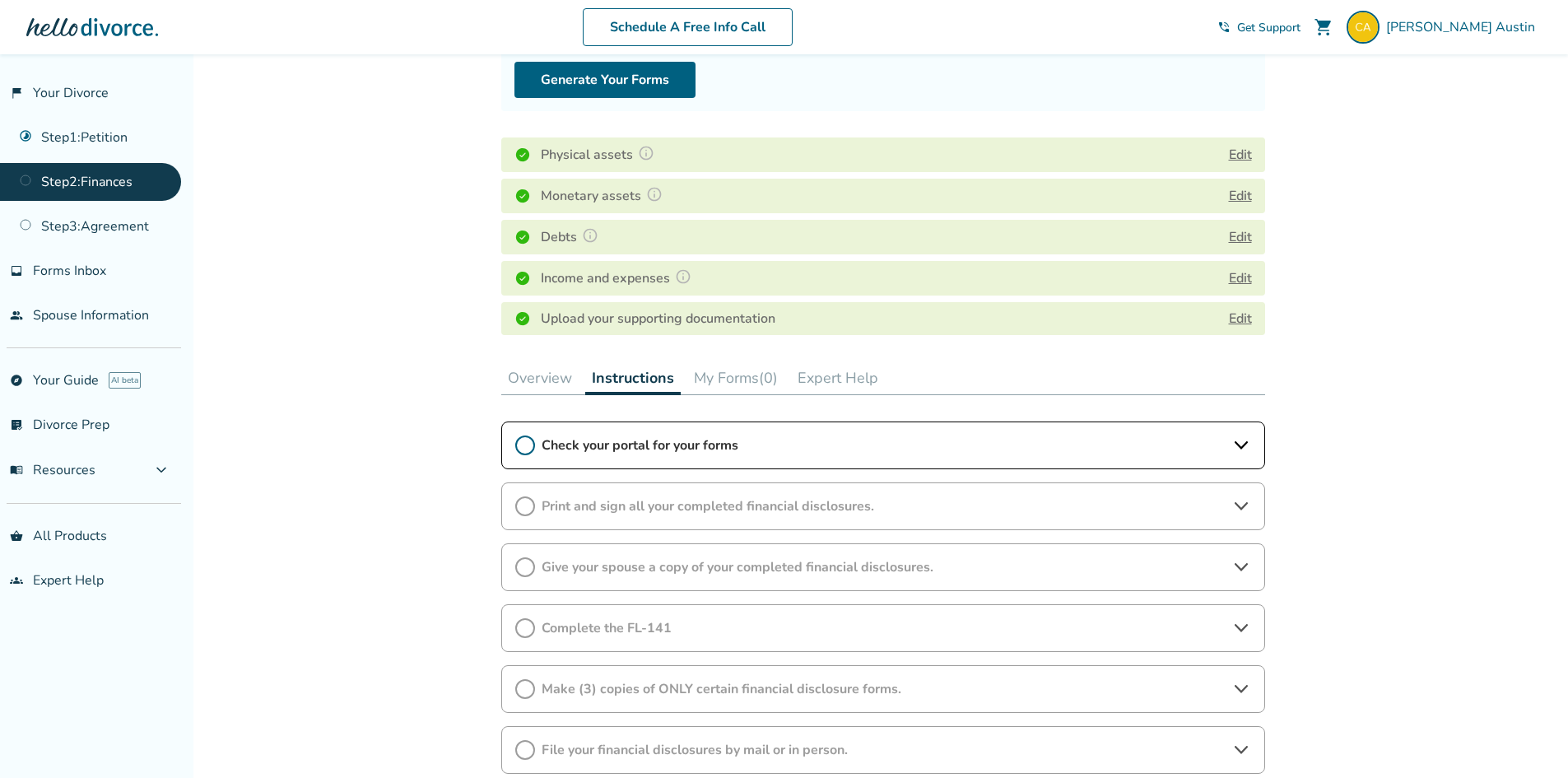
scroll to position [342, 0]
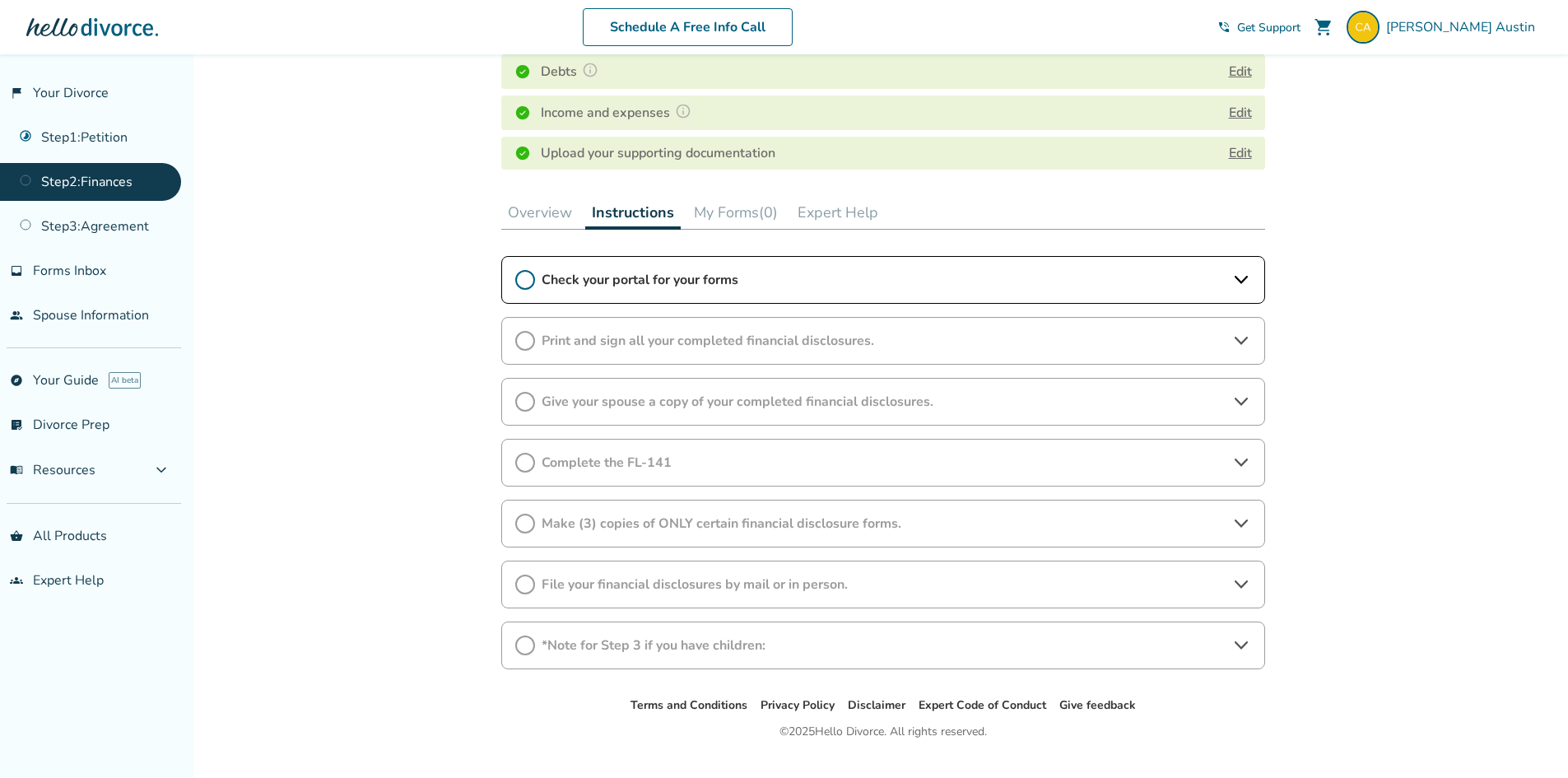
click at [1247, 337] on icon at bounding box center [1242, 341] width 19 height 19
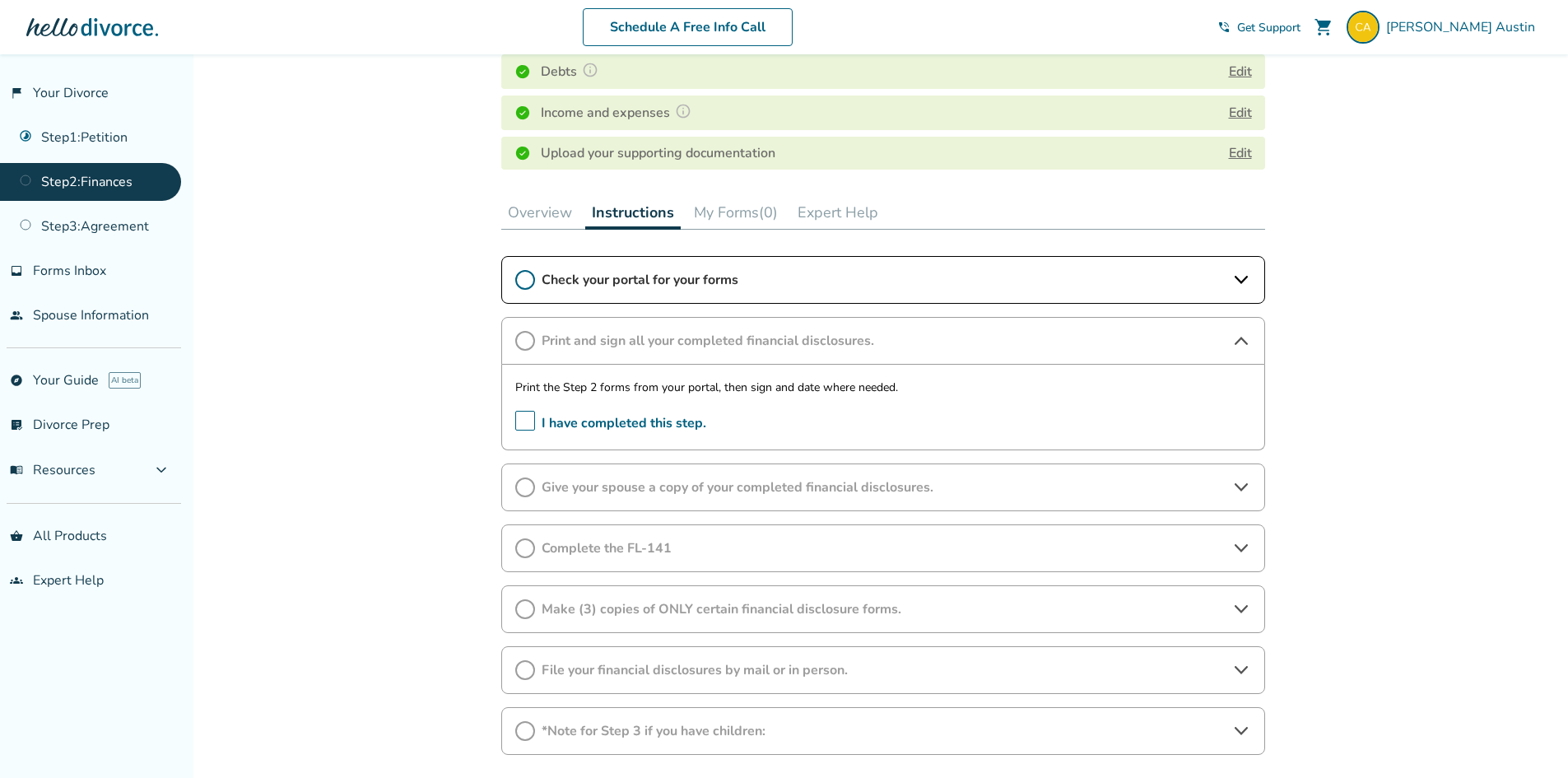
click at [780, 392] on p "Print the Step 2 forms from your portal, then sign and date where needed." at bounding box center [883, 388] width 736 height 19
click at [386, 391] on div "Added to cart Step 0 2 Share your financial information. Fill out your forms Co…" at bounding box center [784, 304] width 1568 height 1186
click at [1249, 552] on icon at bounding box center [1242, 549] width 19 height 19
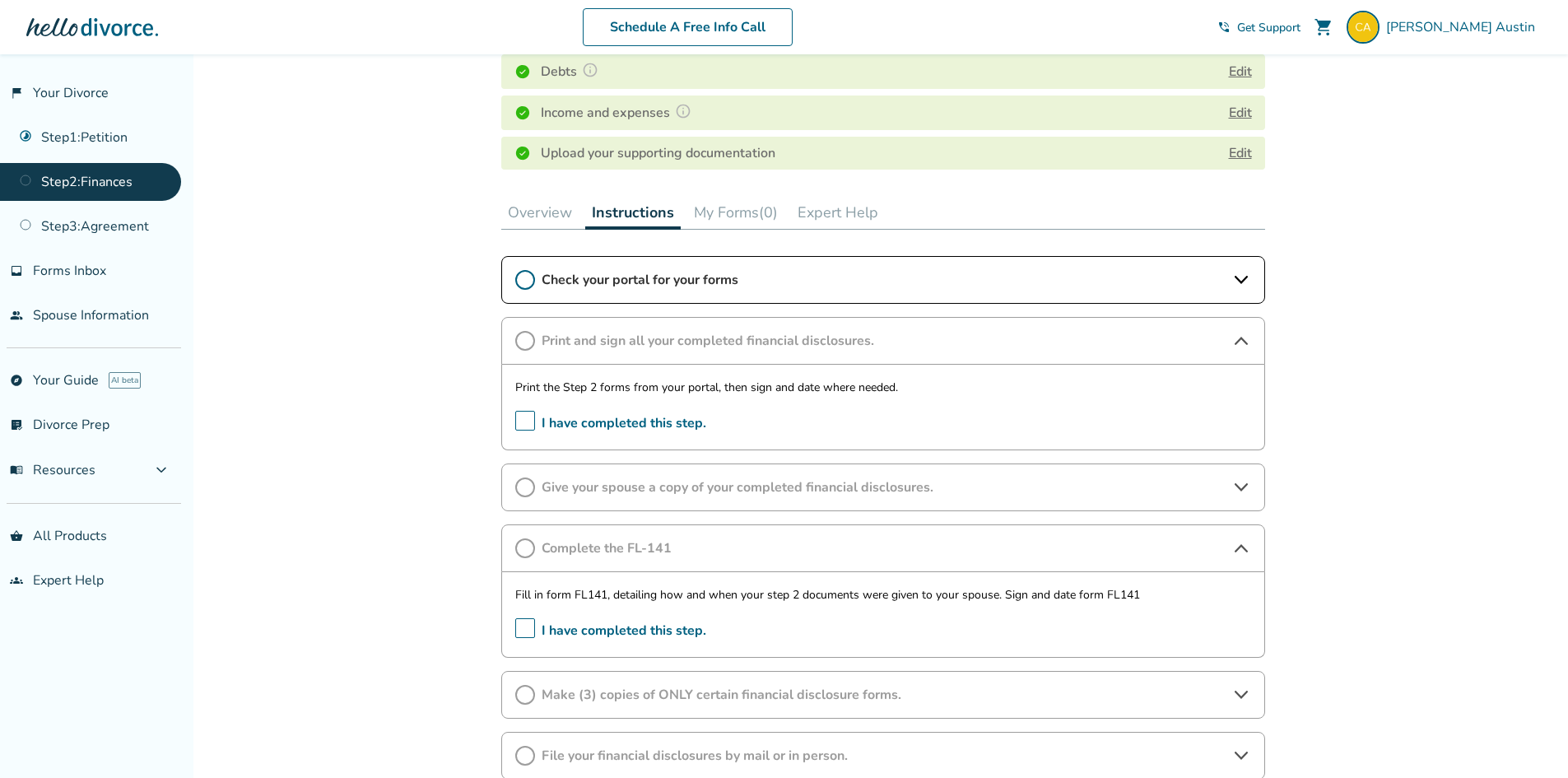
click at [908, 595] on p "Fill in form FL141, detailing how and when your step 2 documents were given to …" at bounding box center [883, 596] width 736 height 19
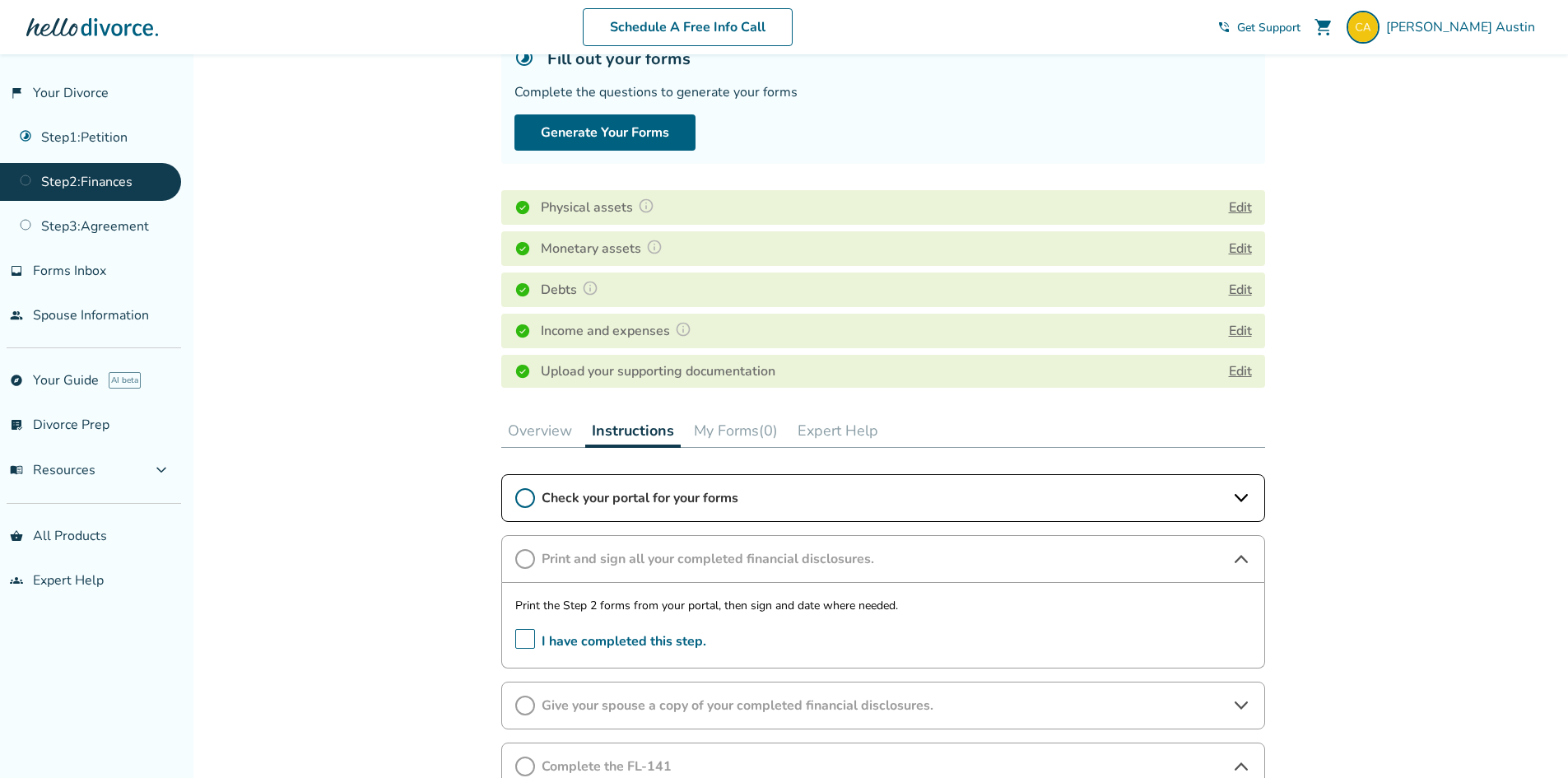
scroll to position [53, 0]
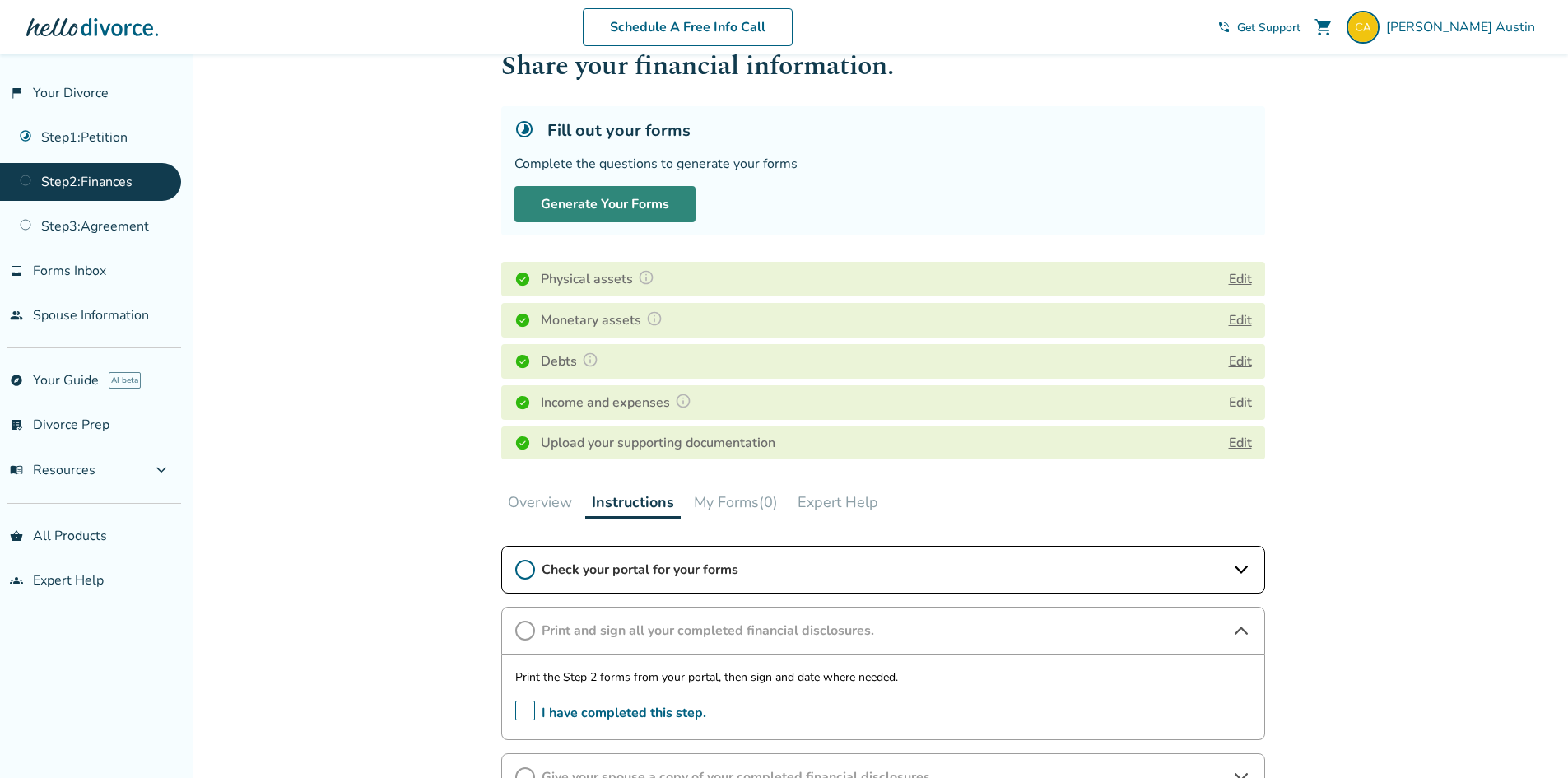
click at [608, 205] on button "Generate Your Forms" at bounding box center [605, 204] width 181 height 36
